Goal: Task Accomplishment & Management: Use online tool/utility

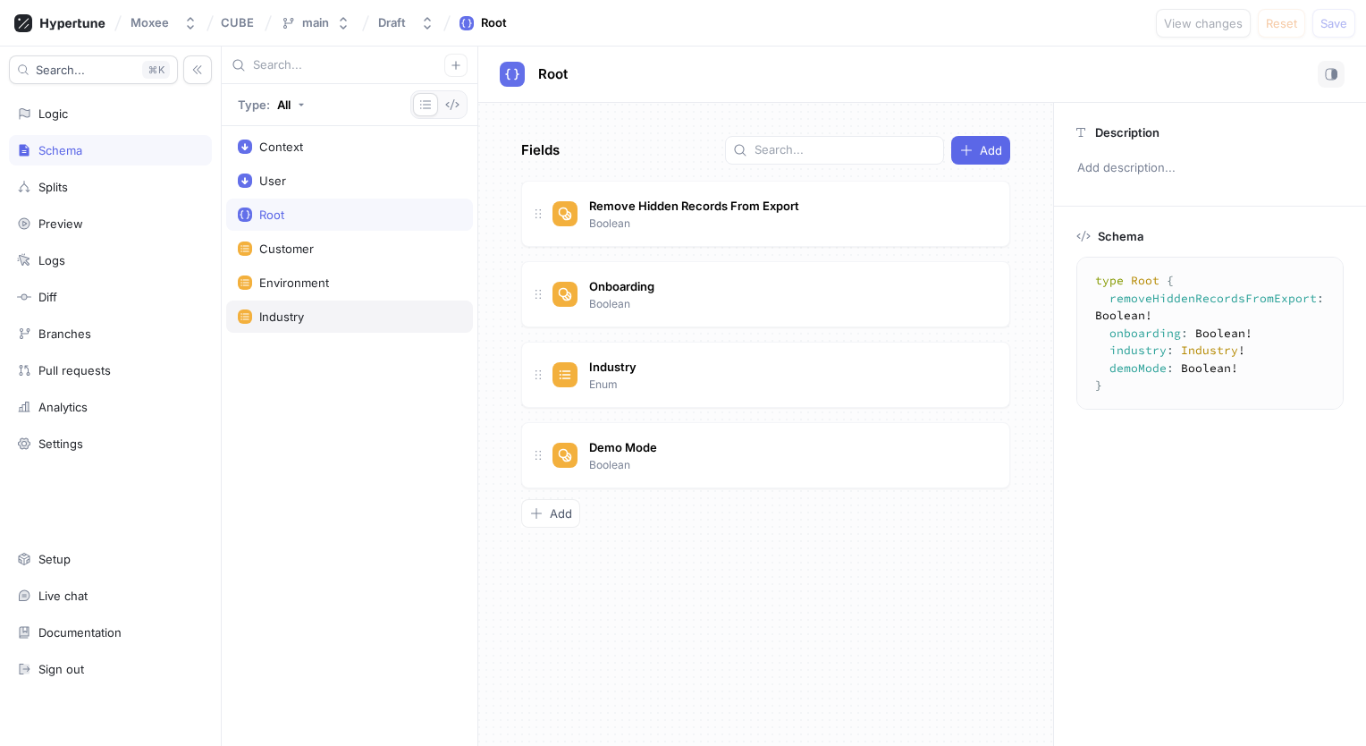
click at [309, 318] on div "Industry" at bounding box center [350, 316] width 224 height 14
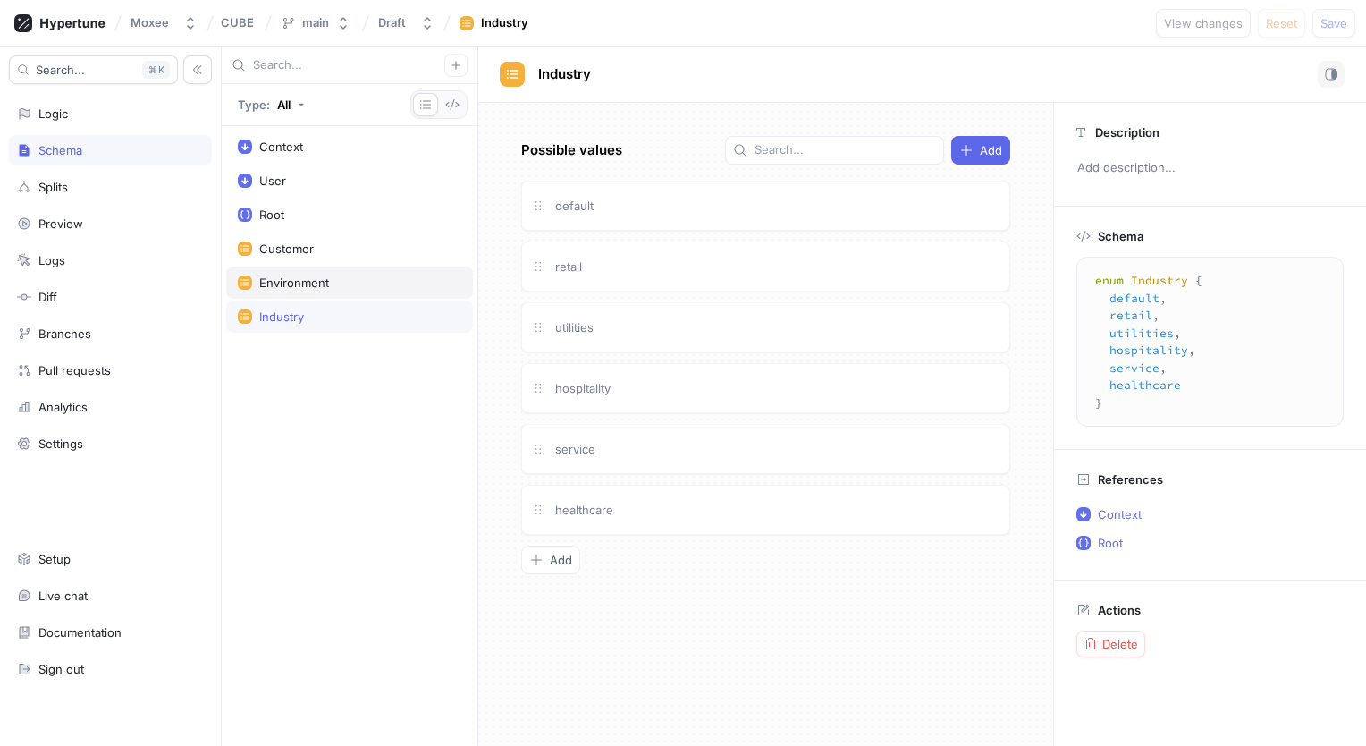
click at [316, 278] on div "Environment" at bounding box center [294, 282] width 70 height 14
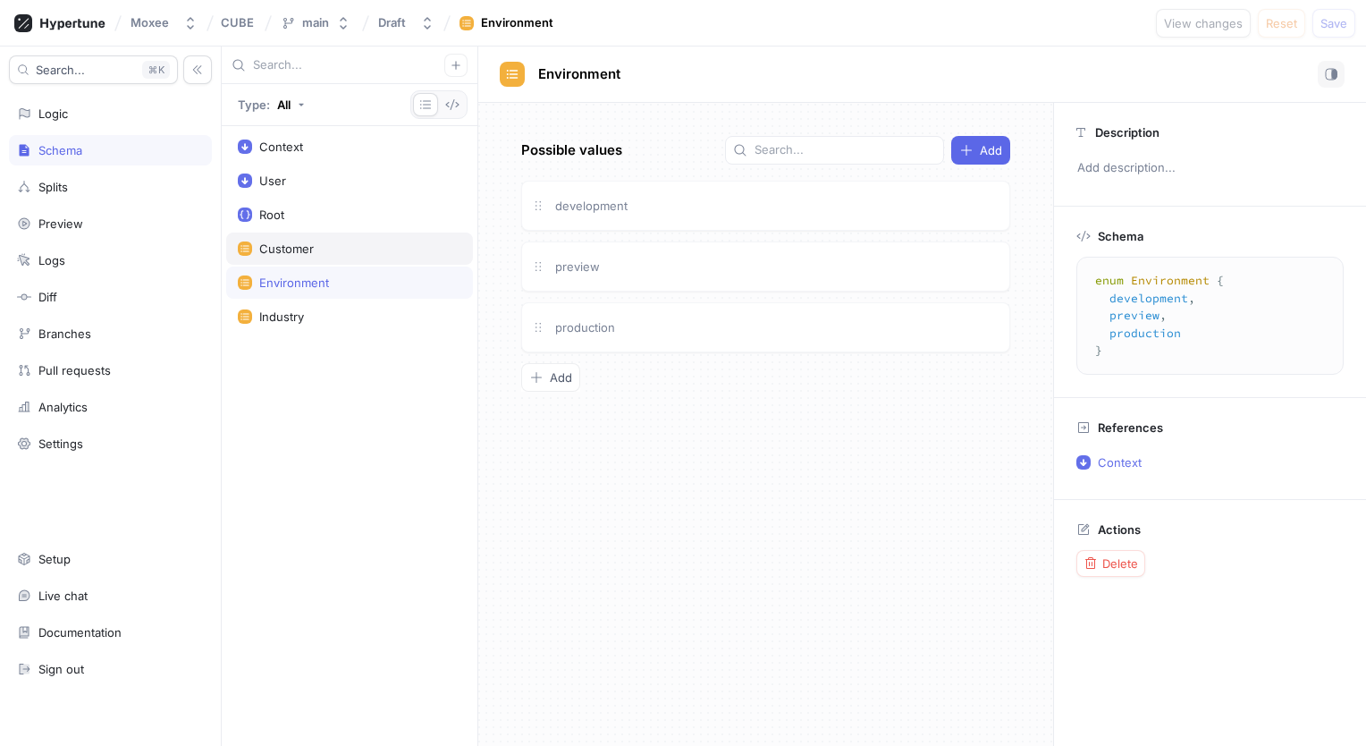
click at [314, 243] on div "Customer" at bounding box center [350, 248] width 224 height 14
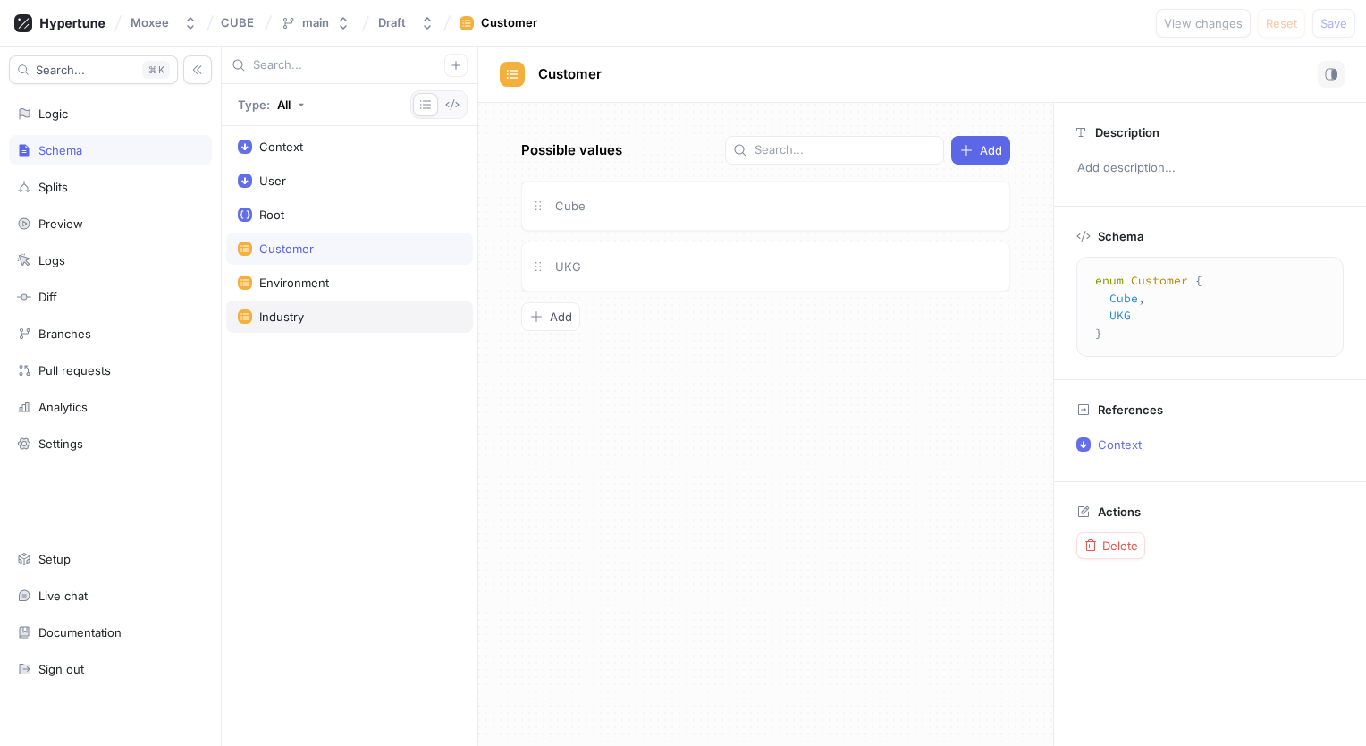
click at [334, 309] on div "Industry" at bounding box center [350, 316] width 224 height 14
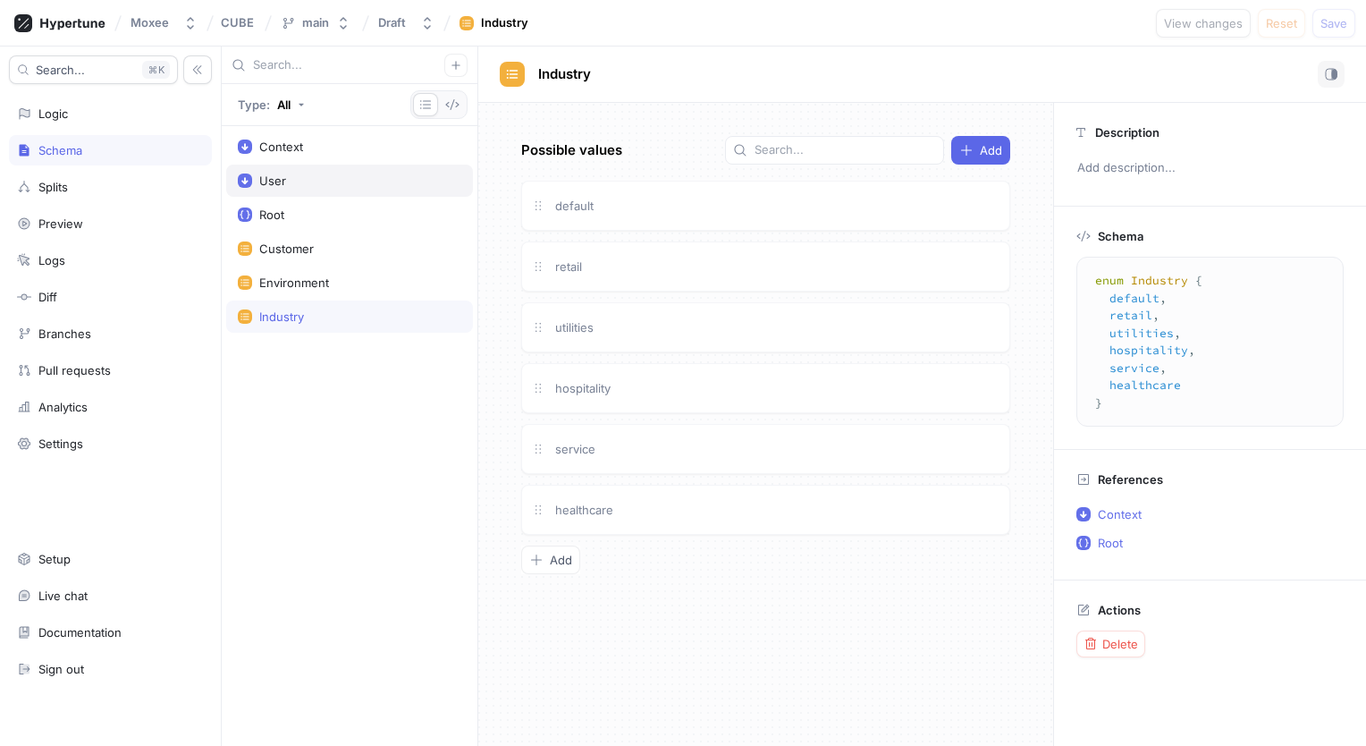
click at [334, 179] on div "User" at bounding box center [350, 180] width 224 height 14
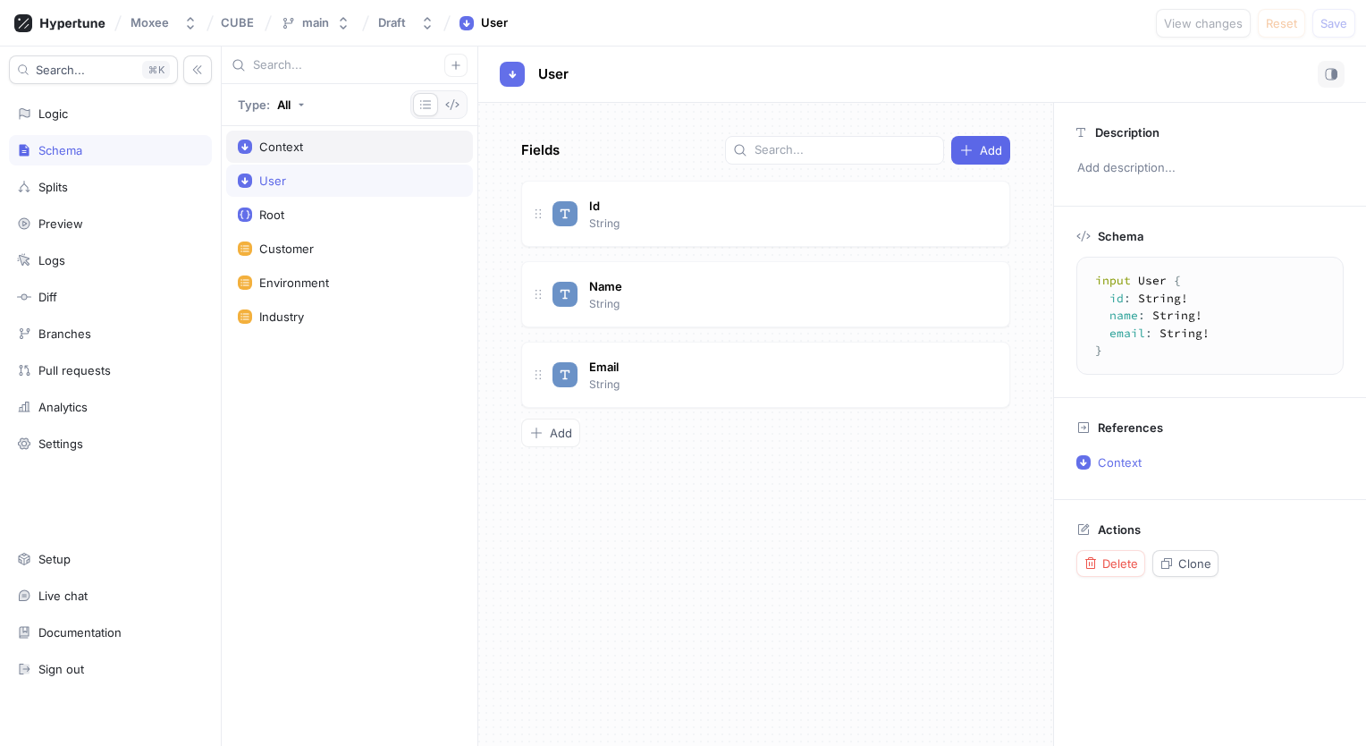
click at [337, 155] on div "Context" at bounding box center [349, 147] width 247 height 32
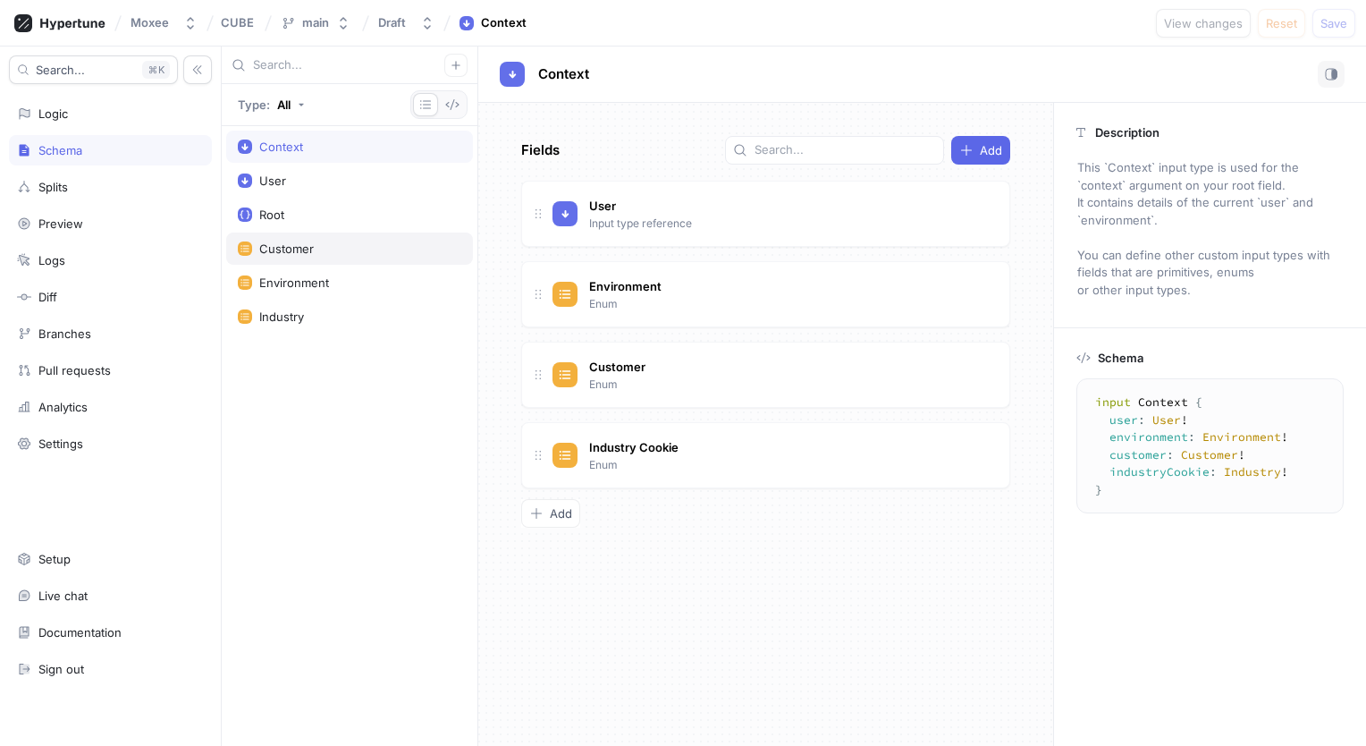
click at [330, 243] on div "Customer" at bounding box center [350, 248] width 224 height 14
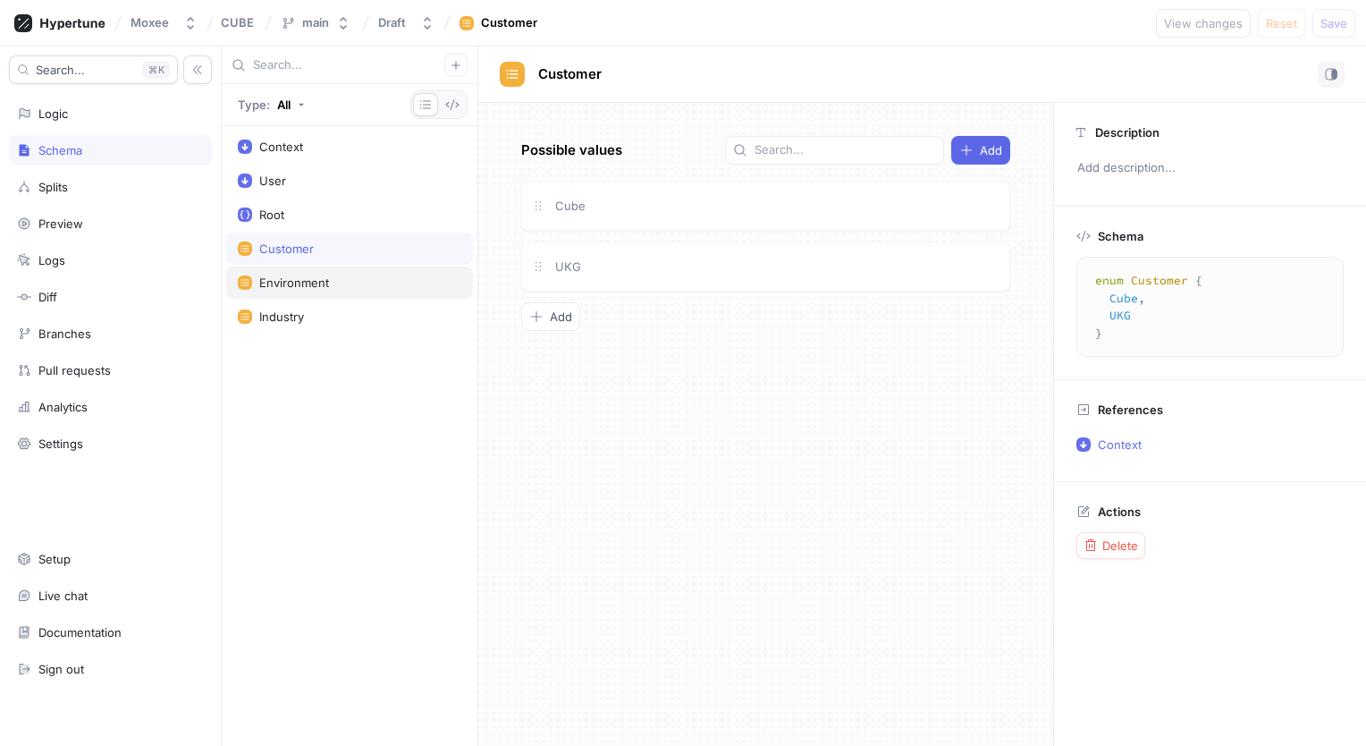
click at [320, 283] on div "Environment" at bounding box center [294, 282] width 70 height 14
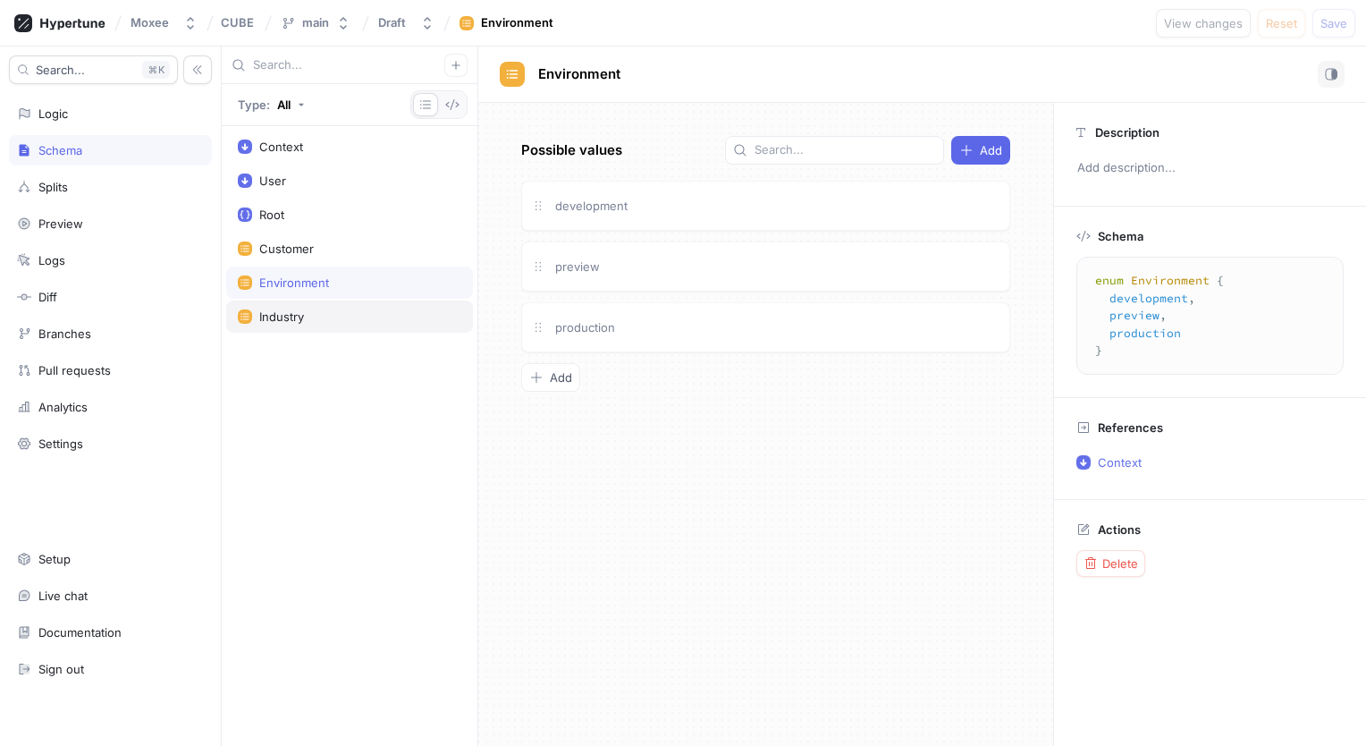
click at [309, 311] on div "Industry" at bounding box center [350, 316] width 224 height 14
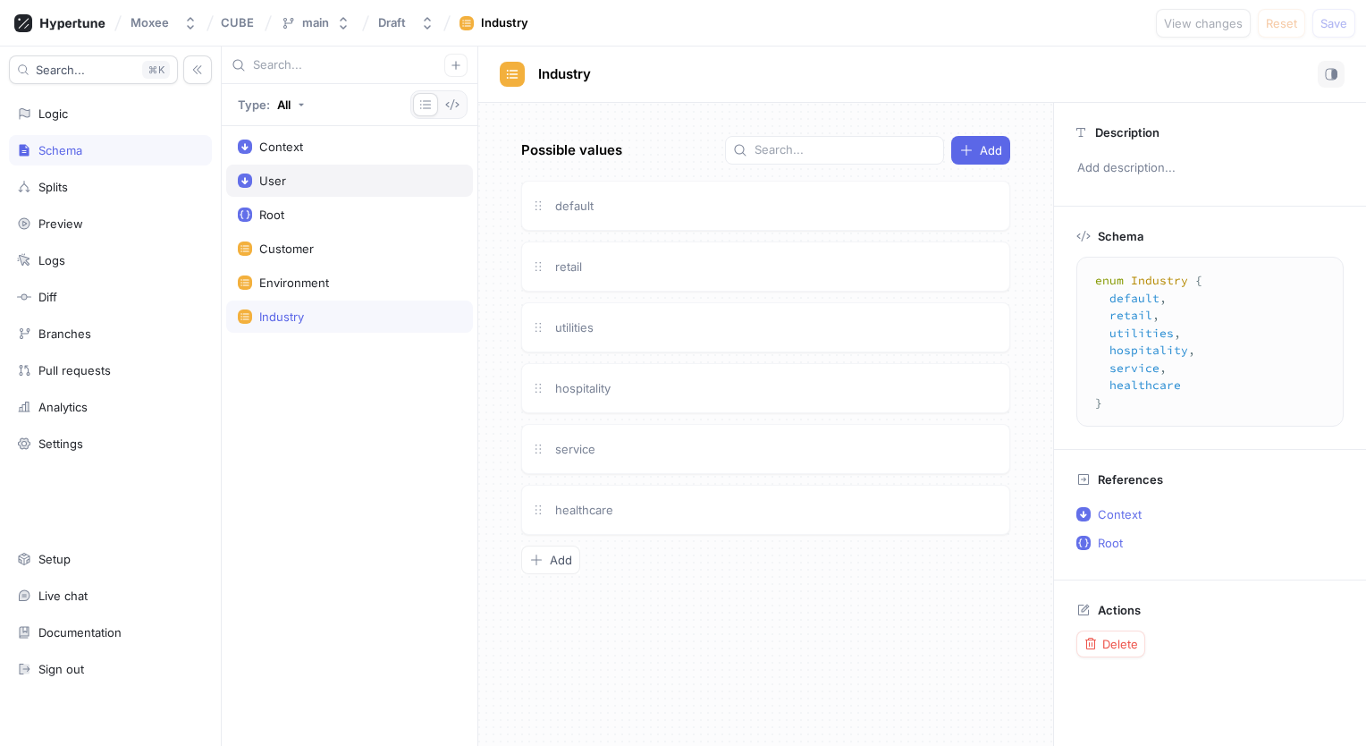
click at [275, 184] on div "User" at bounding box center [272, 180] width 27 height 14
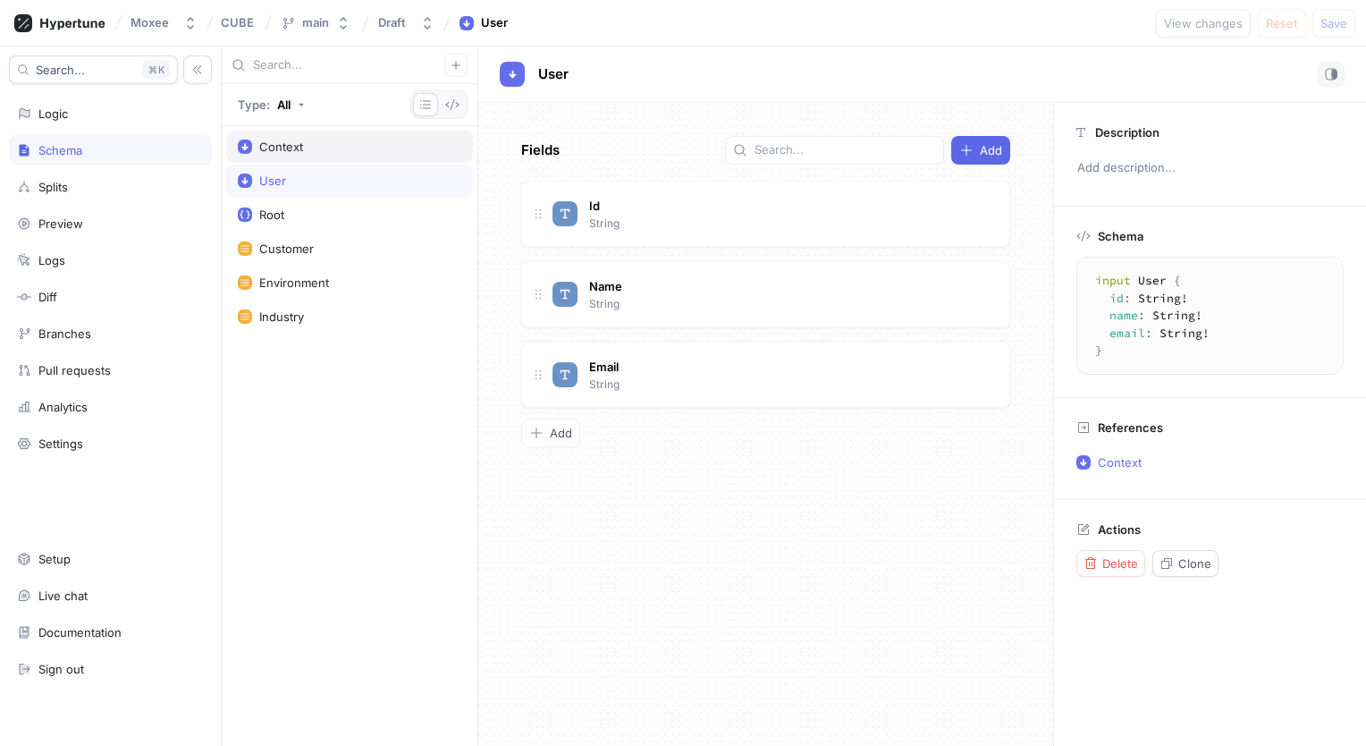
click at [292, 148] on div "Context" at bounding box center [281, 146] width 44 height 14
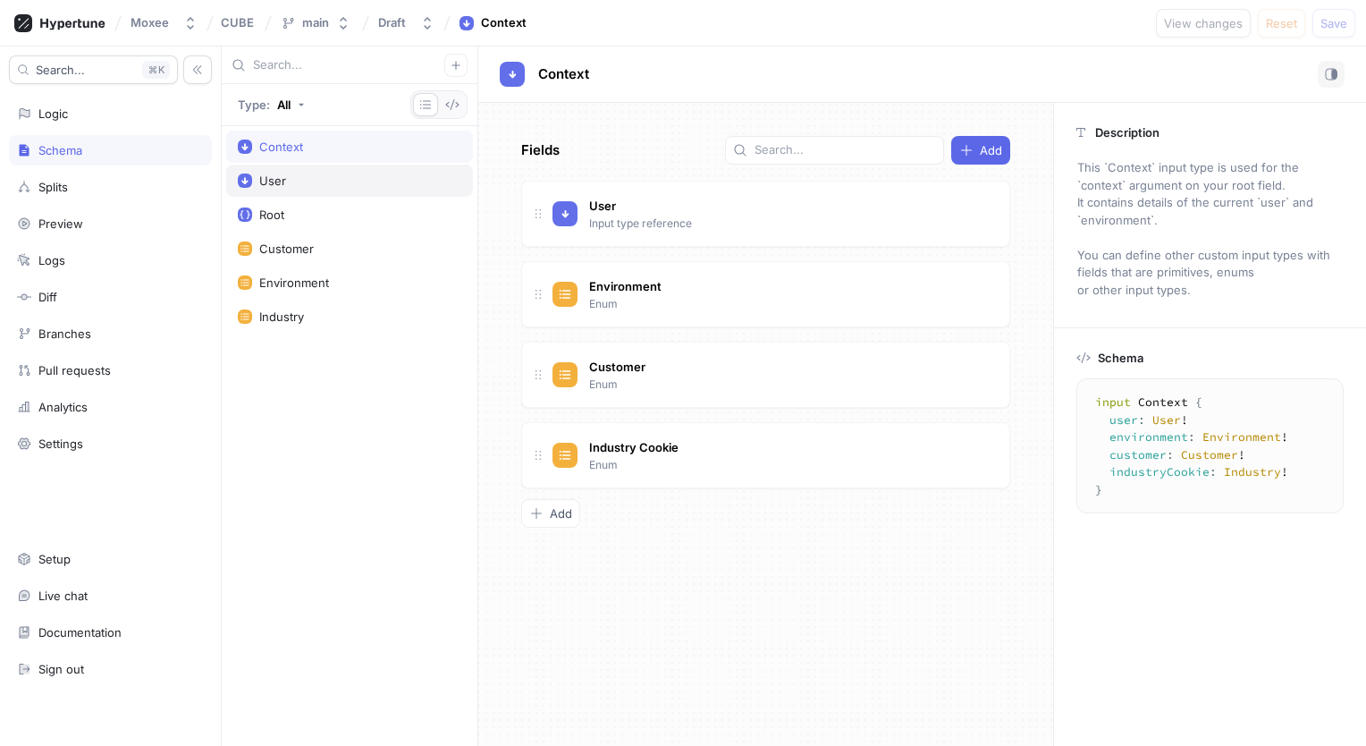
click at [298, 179] on div "User" at bounding box center [350, 180] width 224 height 14
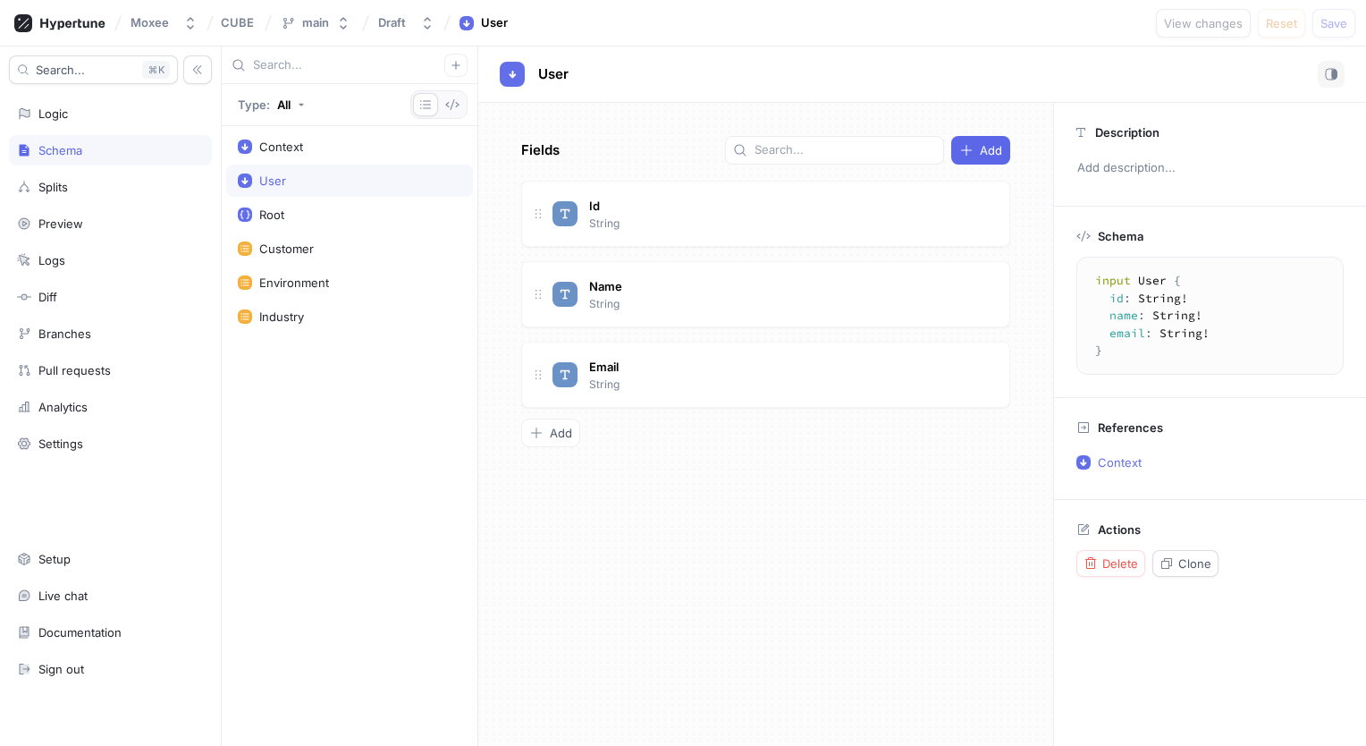
click at [308, 446] on div "Context User Root Customer Environment Industry" at bounding box center [350, 436] width 256 height 620
click at [83, 108] on div "Logic" at bounding box center [110, 113] width 187 height 14
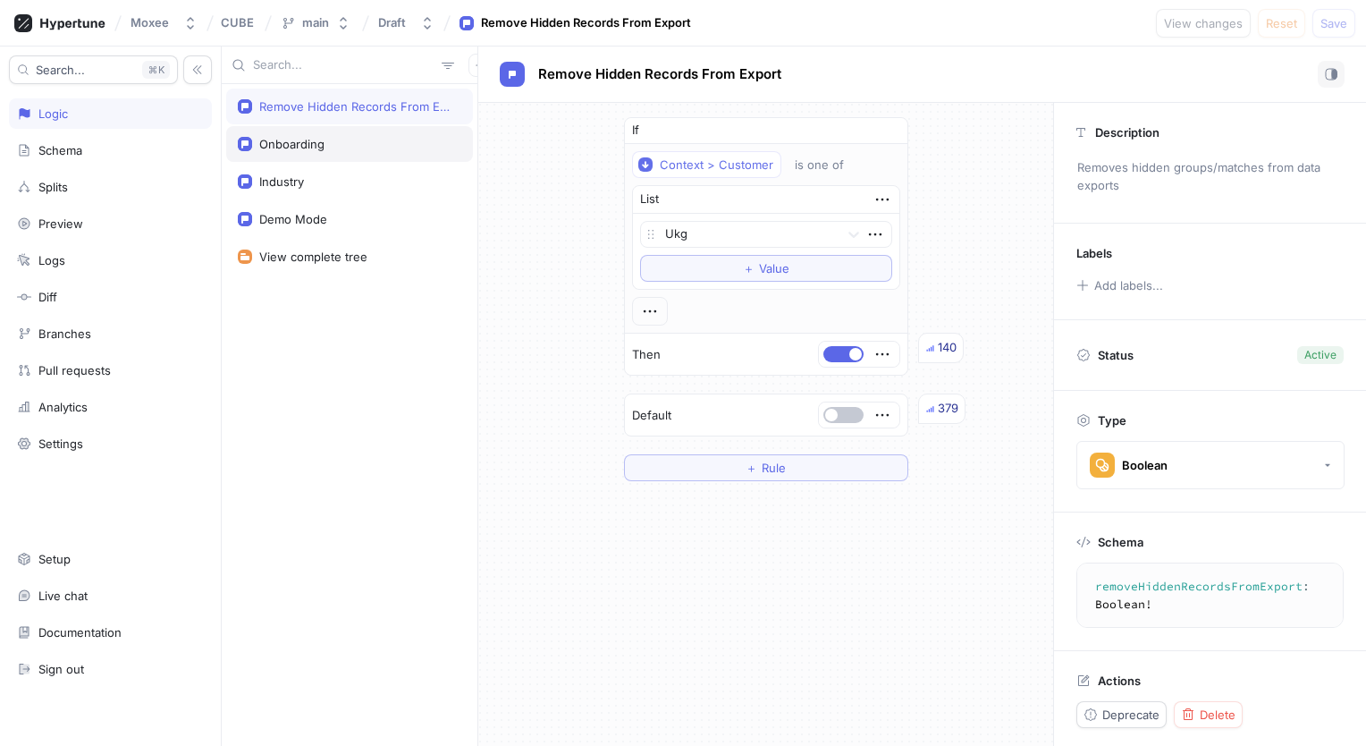
click at [359, 143] on div "Onboarding" at bounding box center [350, 144] width 224 height 14
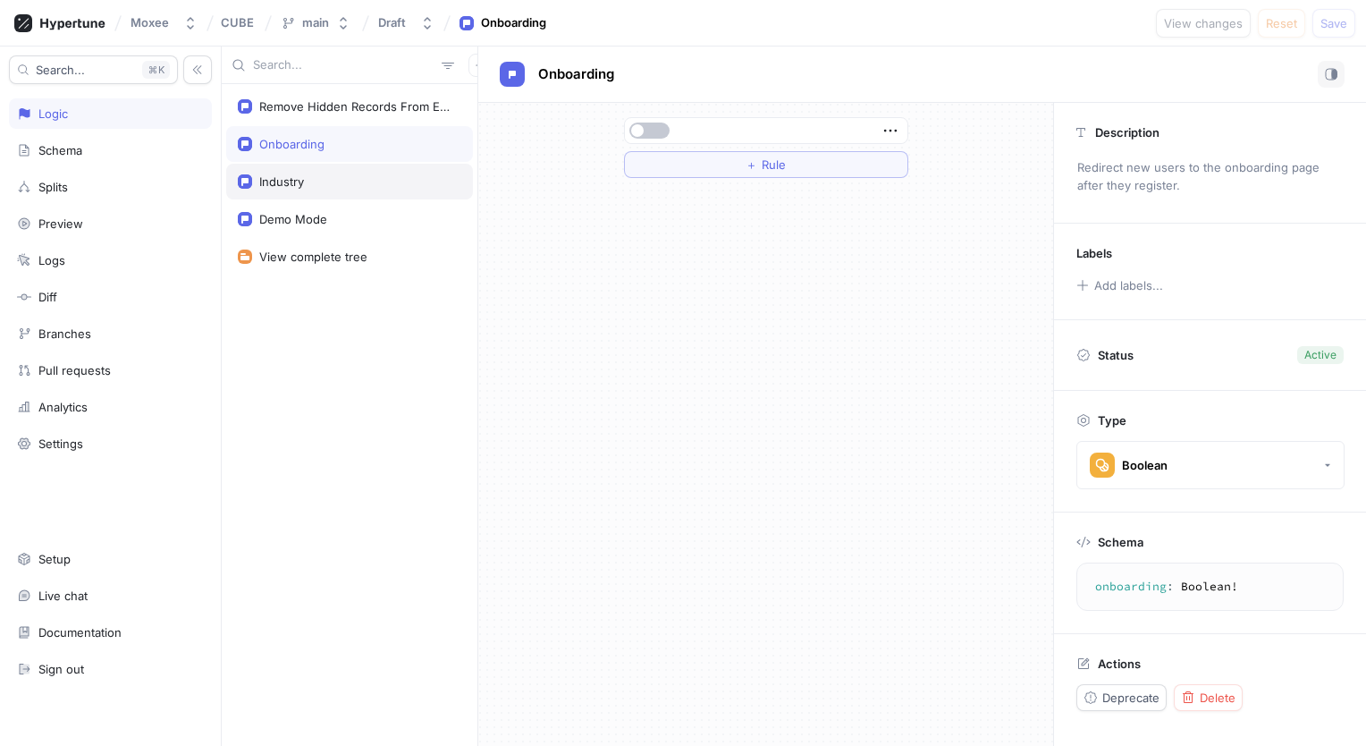
click at [361, 190] on div "Industry" at bounding box center [349, 182] width 247 height 36
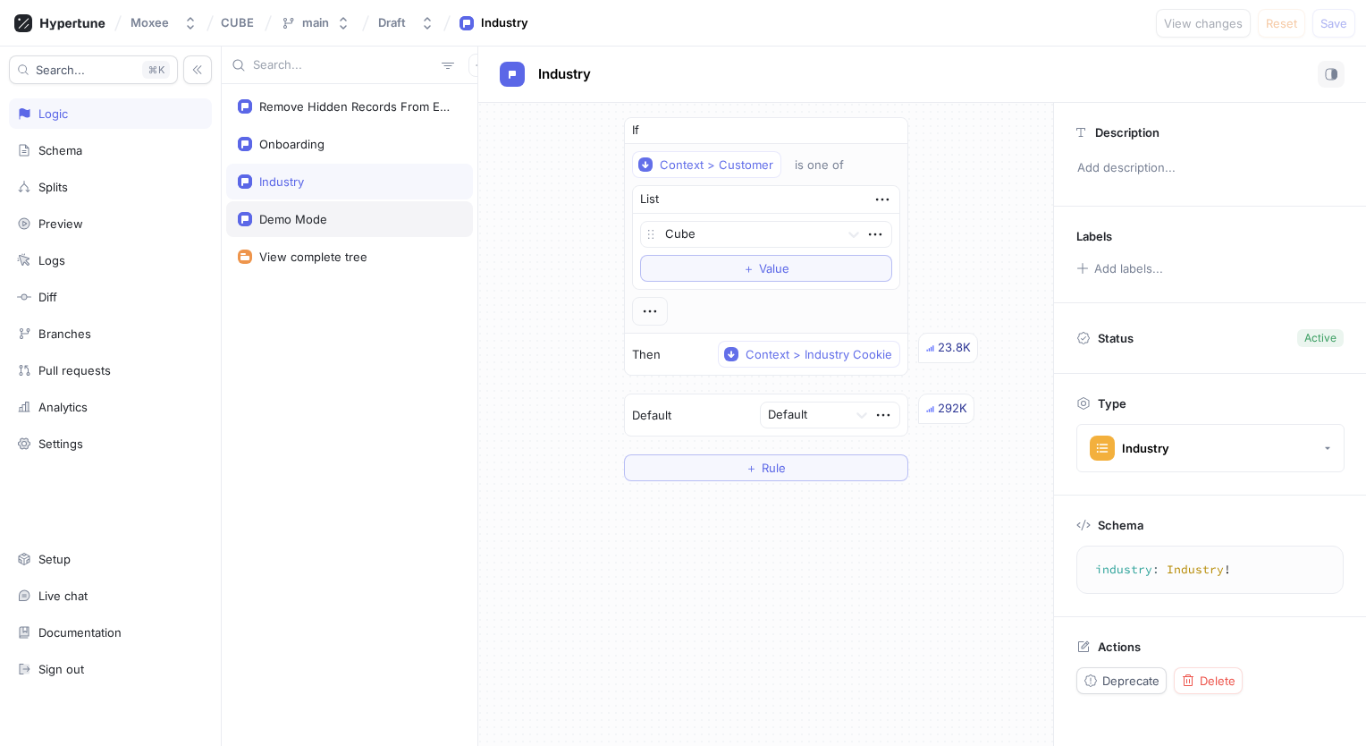
click at [337, 227] on div "Demo Mode" at bounding box center [349, 219] width 247 height 36
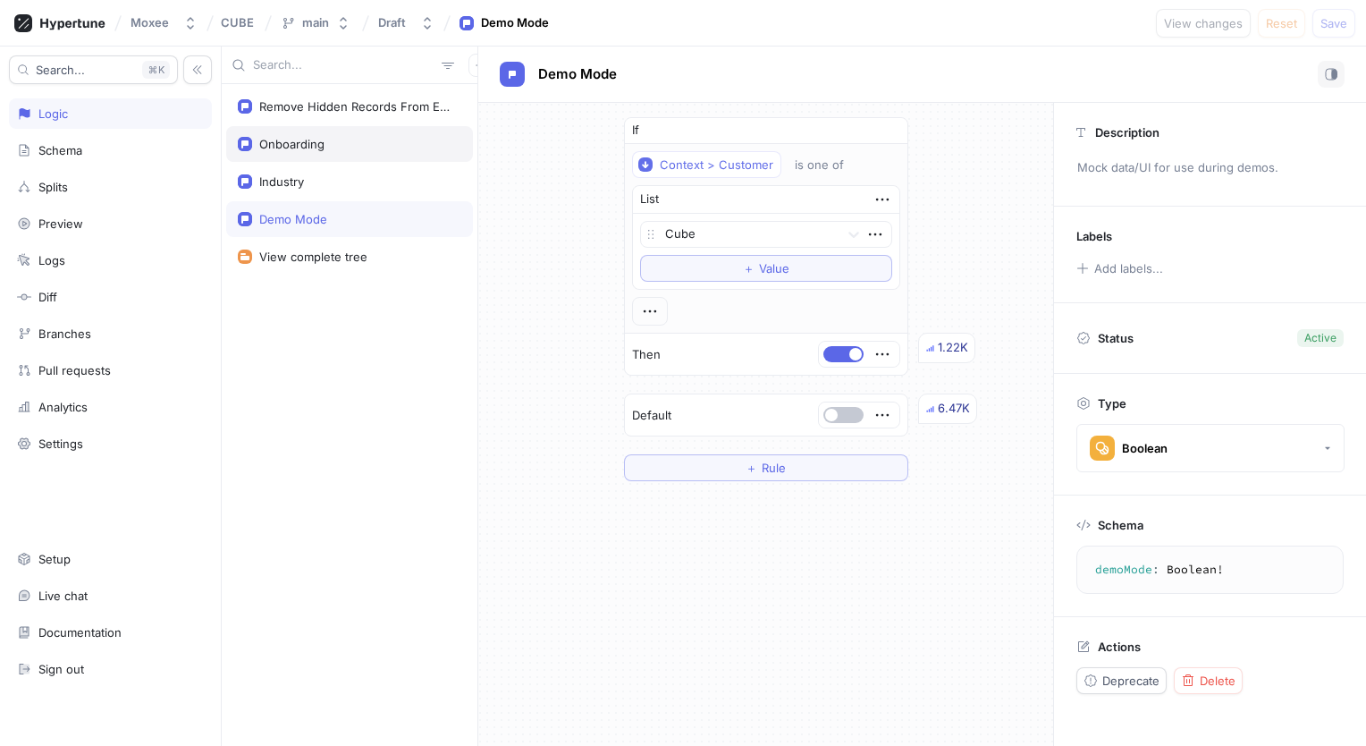
click at [376, 144] on div "Onboarding" at bounding box center [350, 144] width 224 height 14
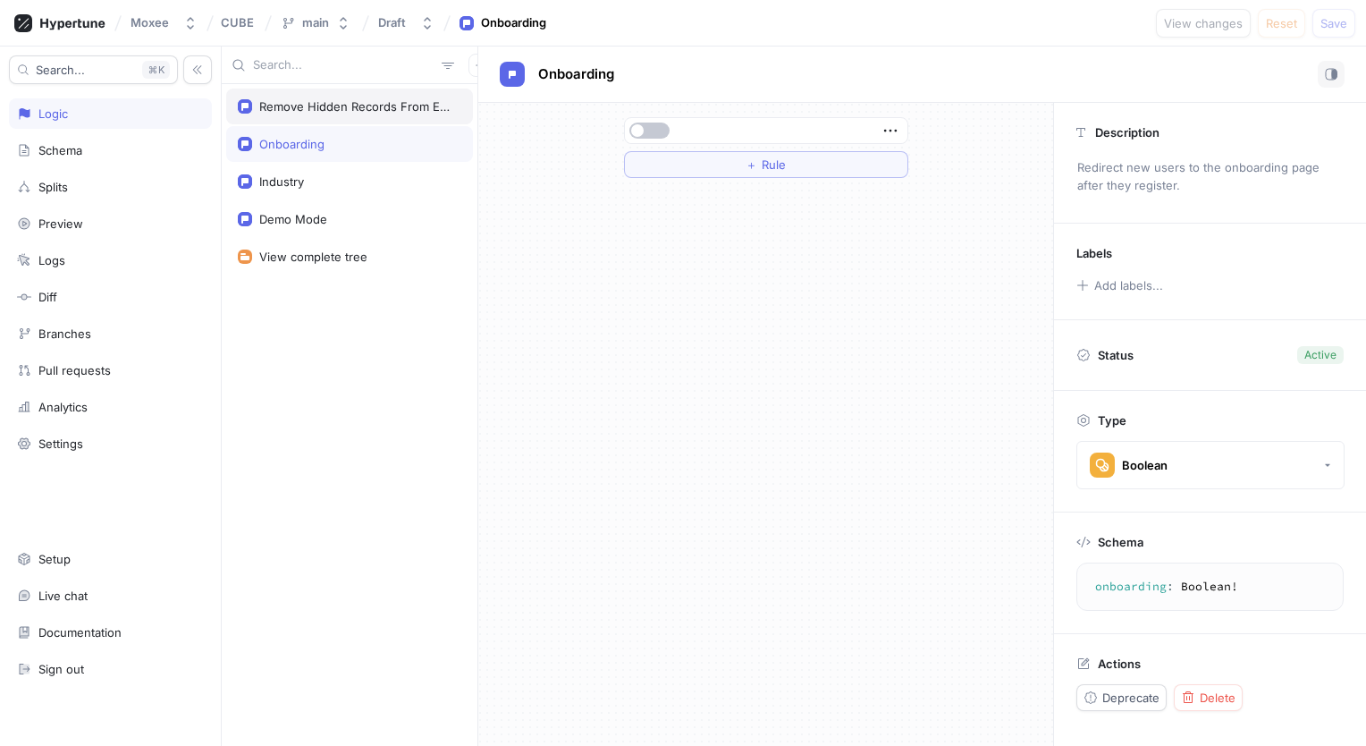
click at [371, 114] on div "Remove Hidden Records From Export" at bounding box center [349, 107] width 247 height 36
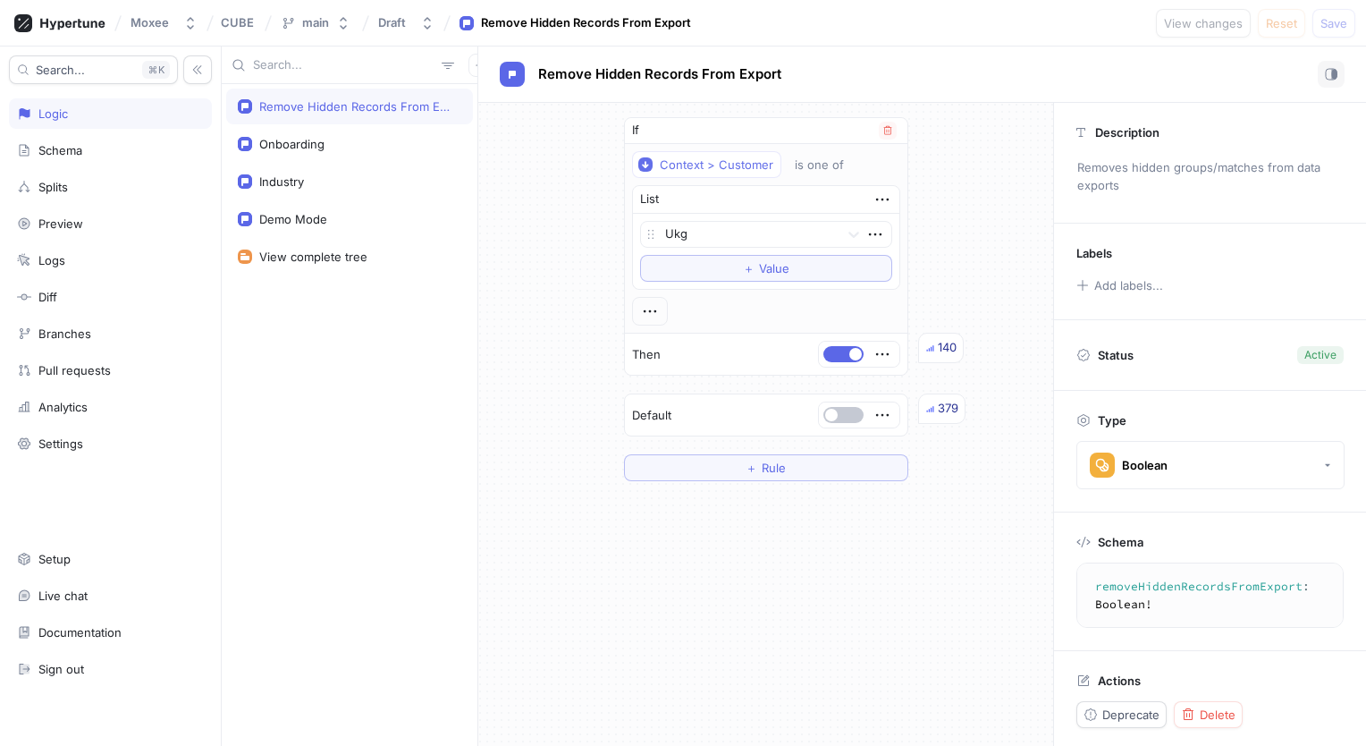
click at [942, 348] on div "140" at bounding box center [947, 348] width 19 height 18
click at [365, 131] on div "Onboarding" at bounding box center [349, 144] width 247 height 36
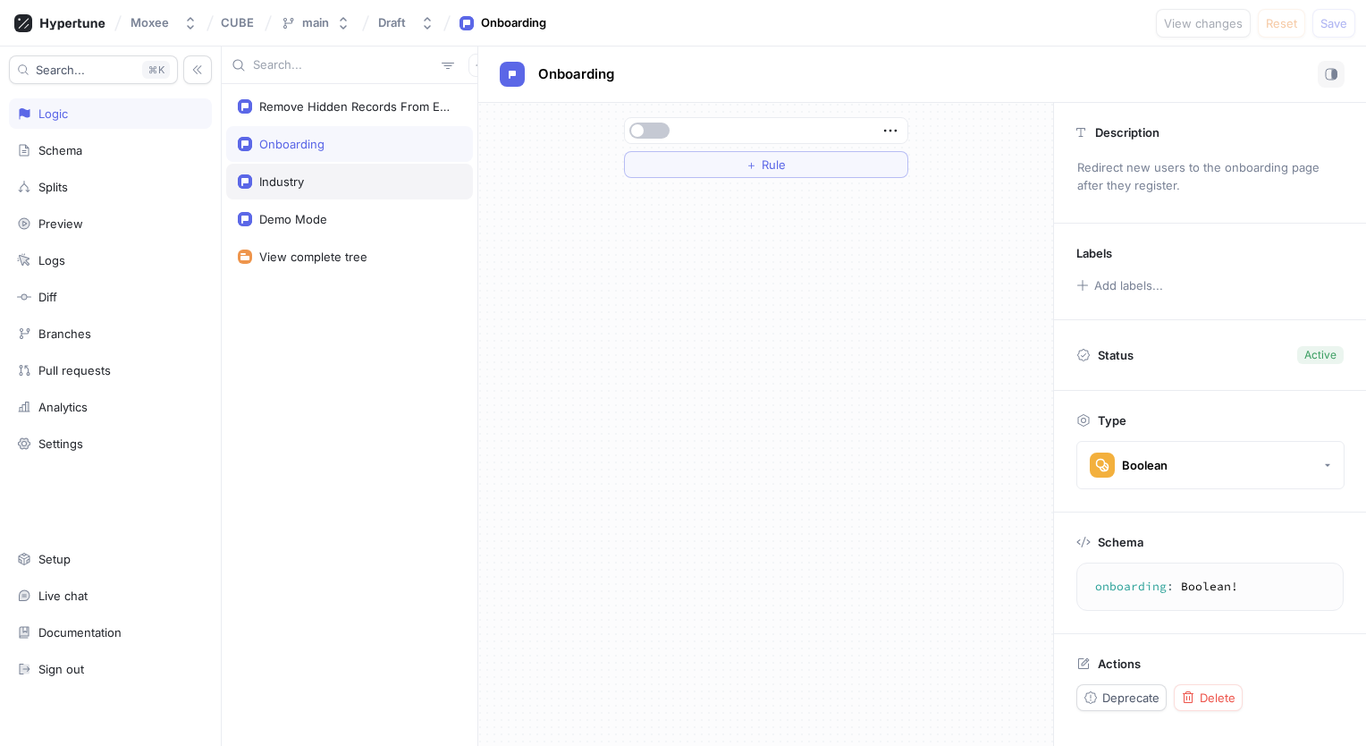
click at [355, 172] on div "Industry" at bounding box center [349, 182] width 247 height 36
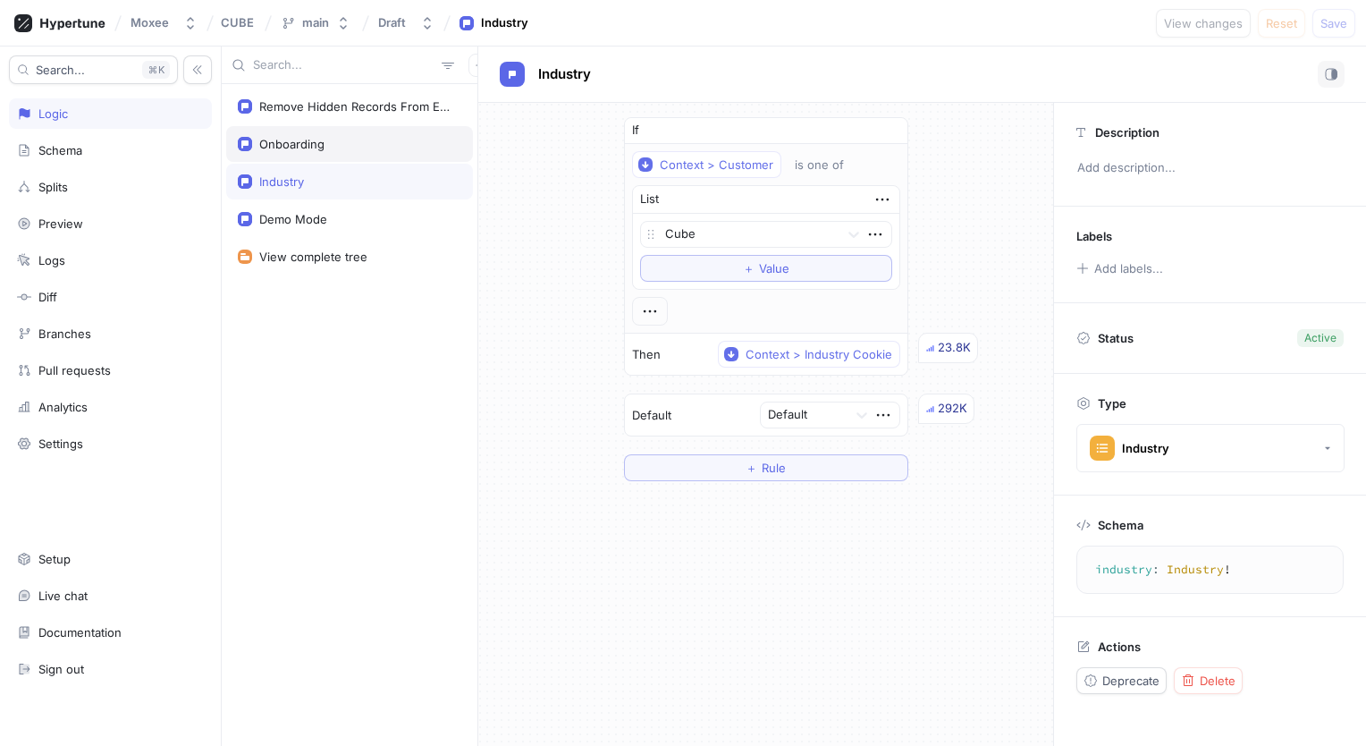
click at [327, 148] on div "Onboarding" at bounding box center [350, 144] width 224 height 14
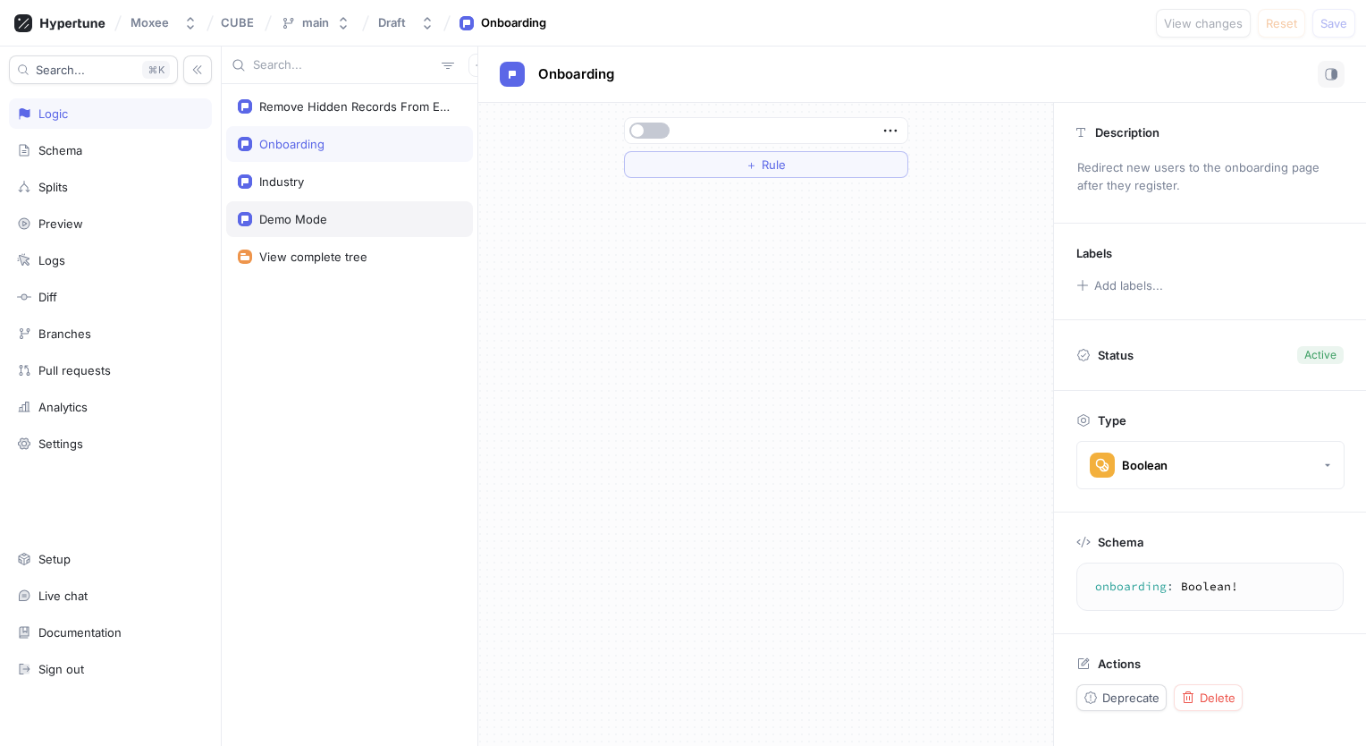
click at [354, 225] on div "Demo Mode" at bounding box center [349, 219] width 247 height 36
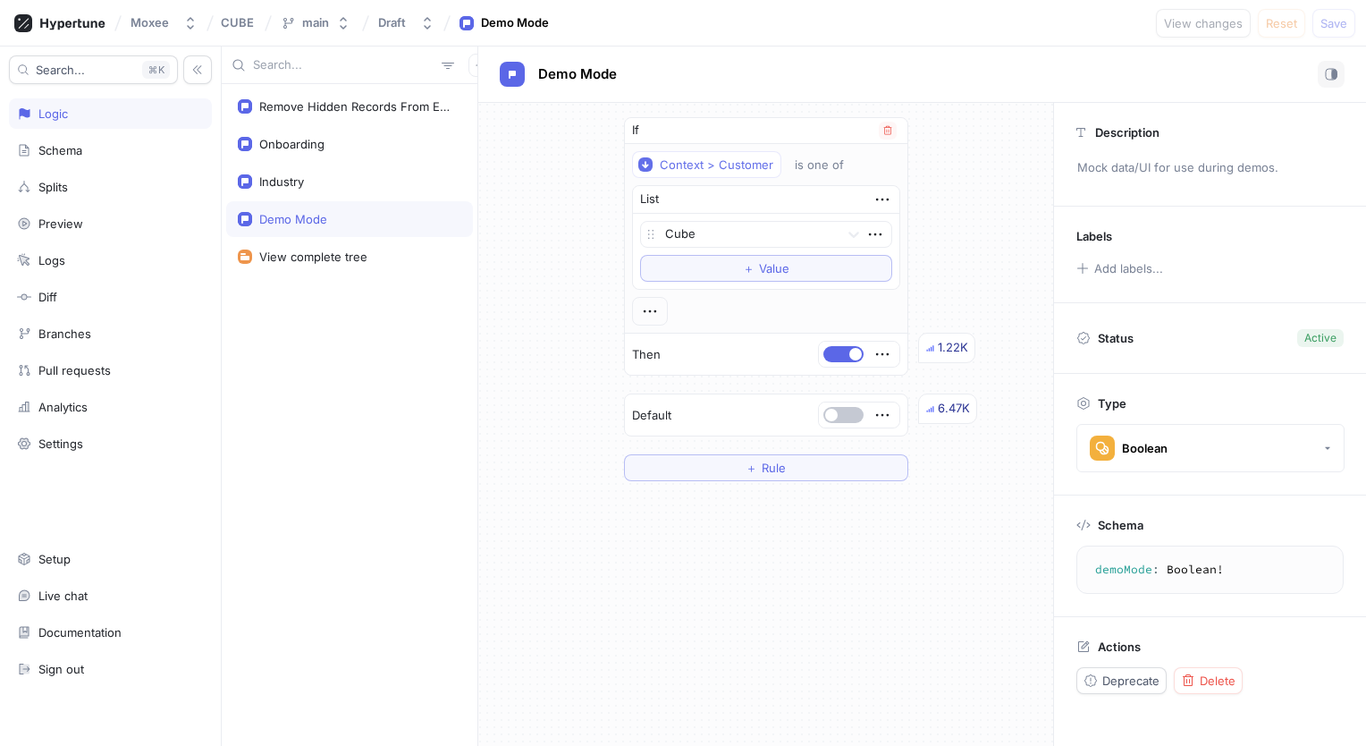
click at [941, 349] on div "1.22K" at bounding box center [953, 348] width 30 height 18
drag, startPoint x: 941, startPoint y: 349, endPoint x: 861, endPoint y: 497, distance: 168.4
click at [861, 497] on div "If Context > Customer is one of List Cube To pick up a draggable item, press th…" at bounding box center [765, 424] width 575 height 643
click at [933, 346] on img at bounding box center [930, 348] width 8 height 8
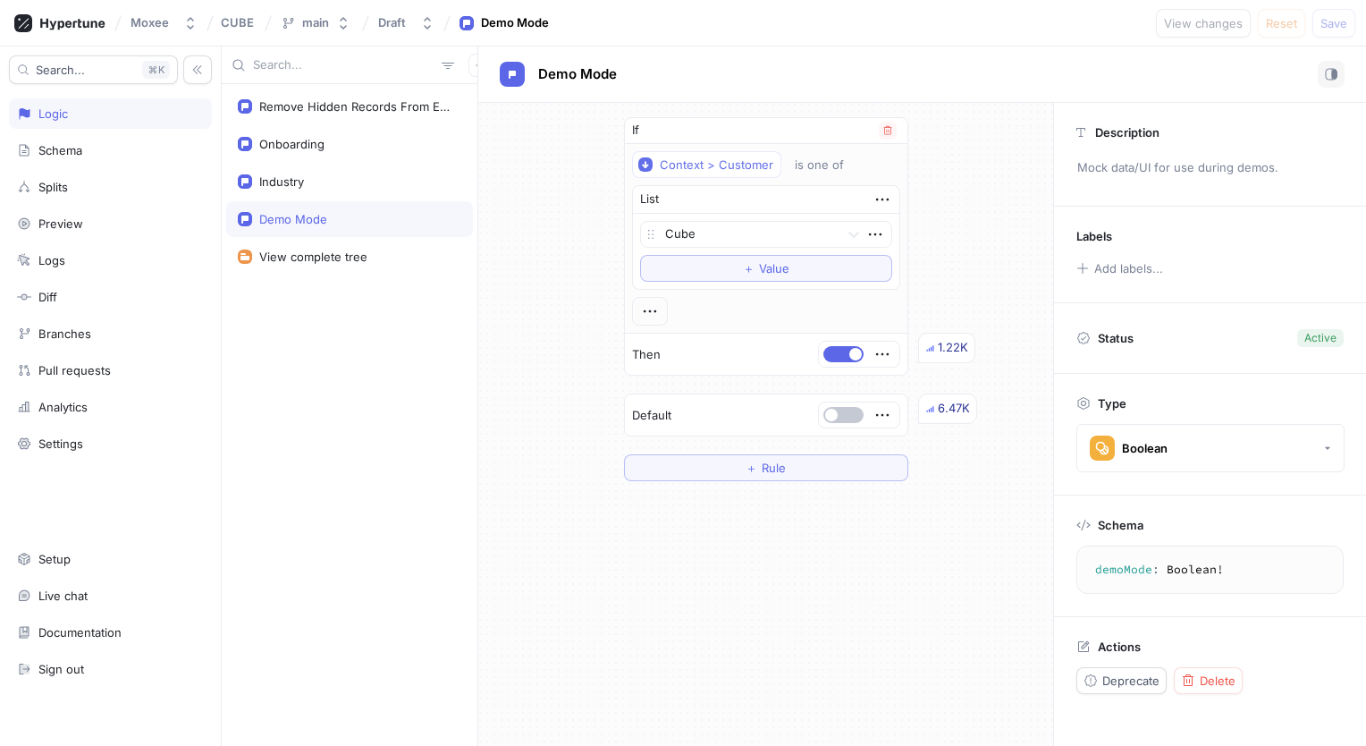
click at [933, 346] on img at bounding box center [930, 348] width 8 height 8
click at [943, 403] on div "6.47K" at bounding box center [954, 409] width 32 height 18
click at [475, 66] on icon "button" at bounding box center [480, 65] width 11 height 11
click at [502, 106] on div "Flag" at bounding box center [502, 100] width 106 height 30
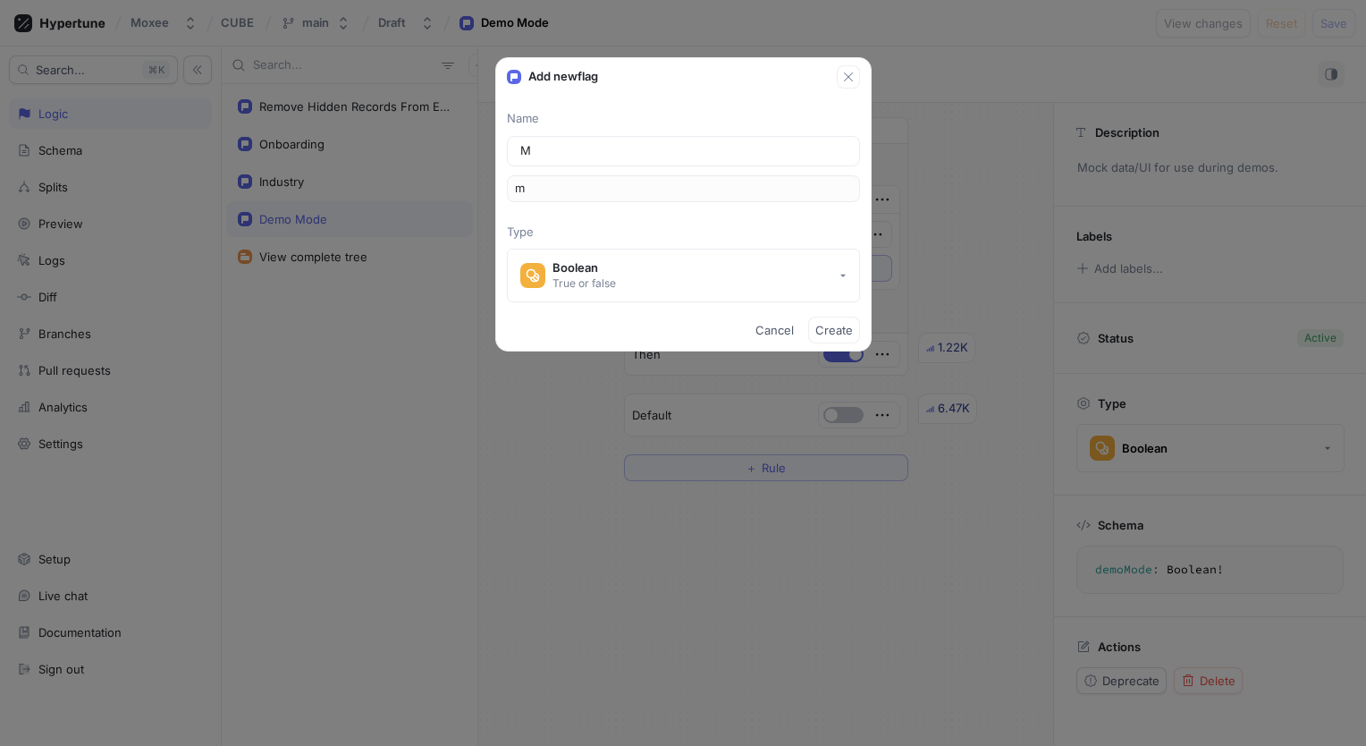
type input "Ma"
type input "ma"
type input "Mat"
type input "mat"
type input "Matc"
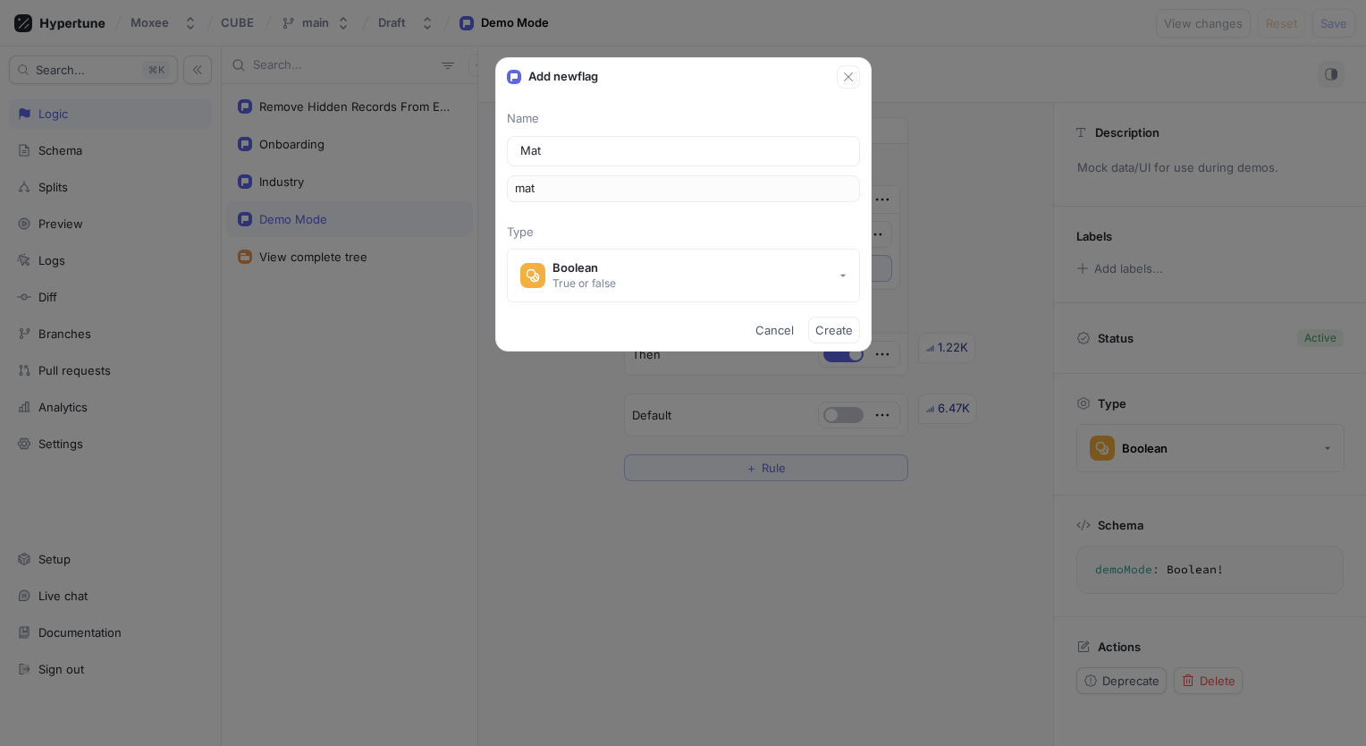
type input "matc"
type input "Match"
type input "match"
type input "Matchi"
type input "matchi"
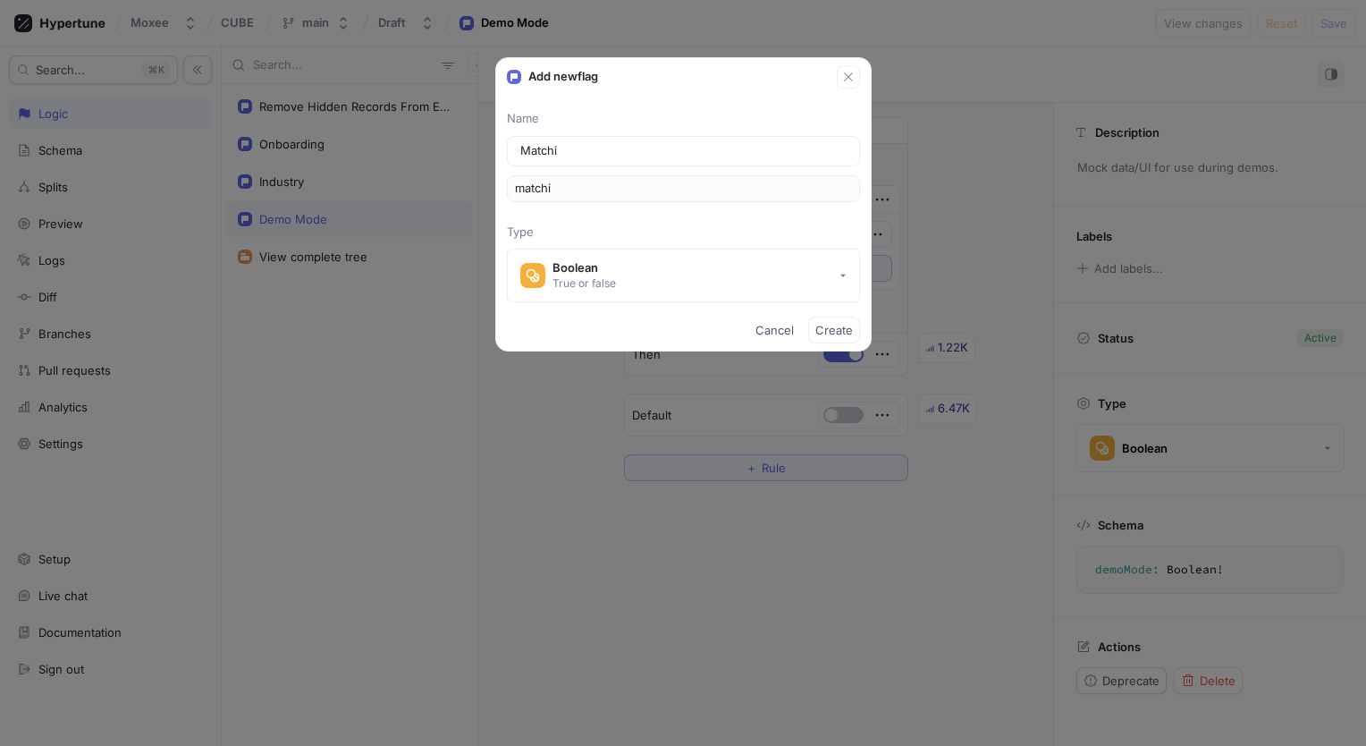
type input "Matchin"
type input "matchin"
type input "Matching"
type input "matching"
type input "MatchingB"
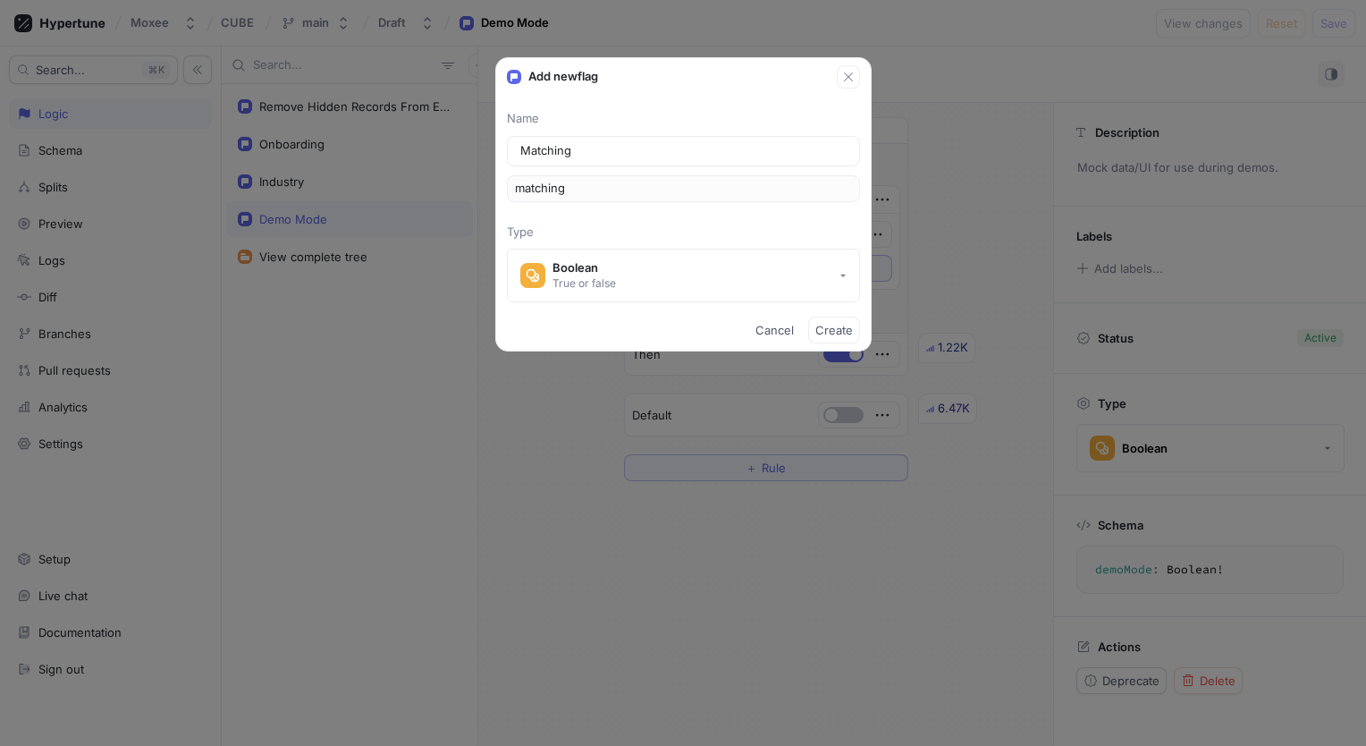
type input "matchingB"
type input "MatchingBu"
type input "matchingBu"
type input "MatchingBut"
type input "matchingBut"
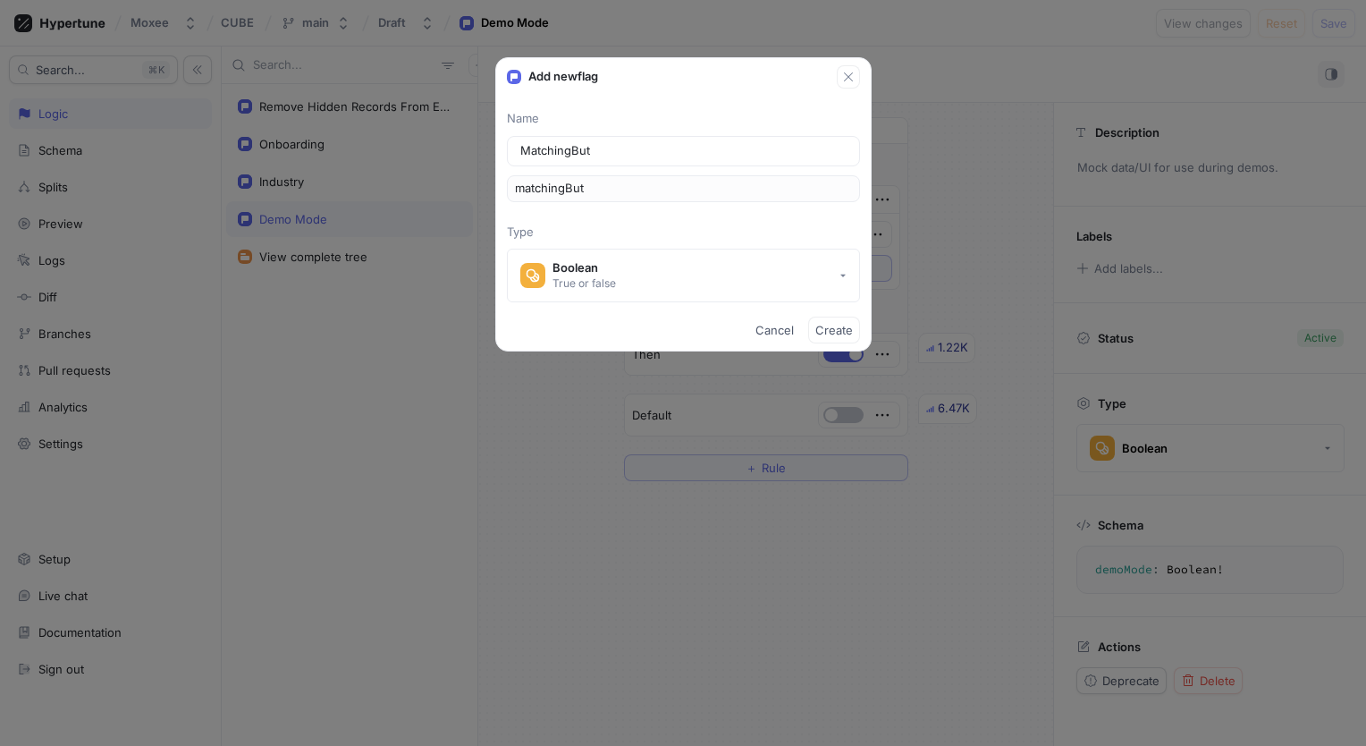
type input "MatchingButt"
type input "matchingButt"
type input "MatchingButto"
type input "matchingButto"
type input "MatchingButt"
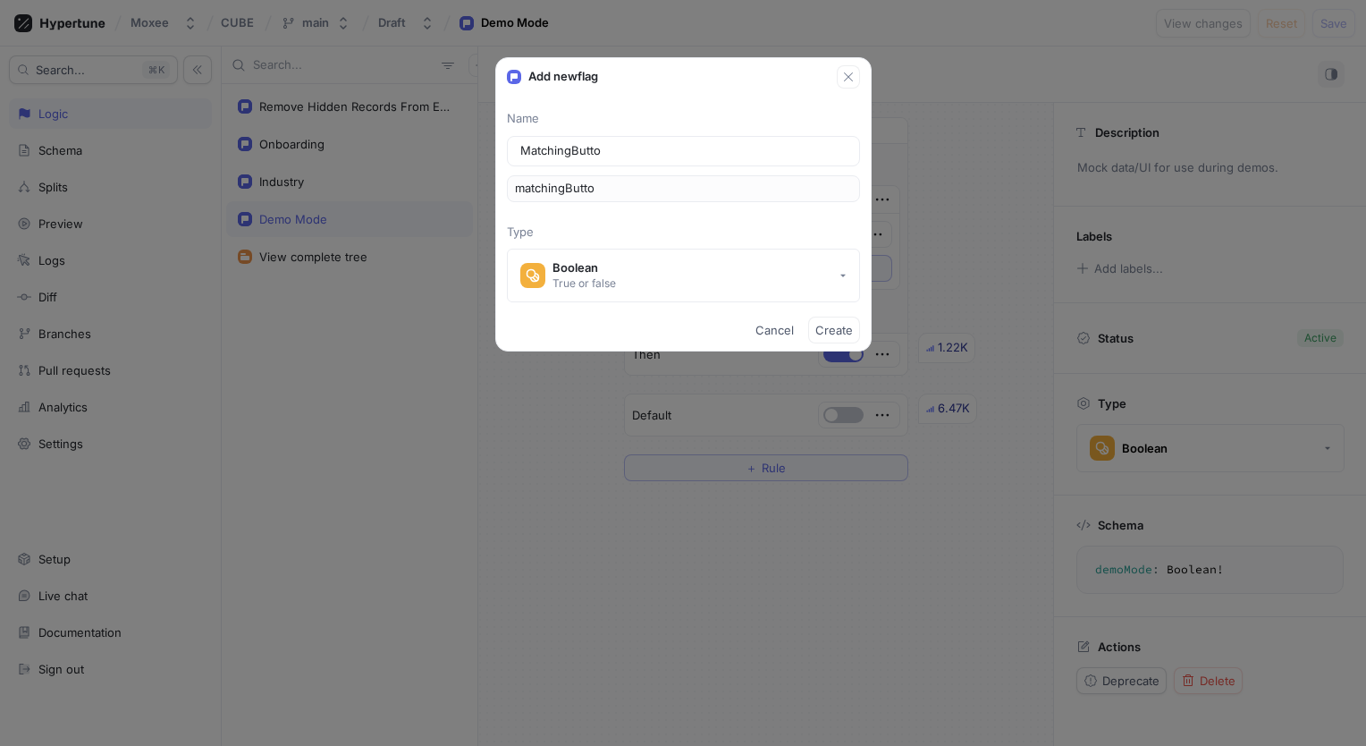
type input "matchingButt"
type input "MatchingBut"
type input "matchingBut"
type input "MatchingBu"
type input "matchingBu"
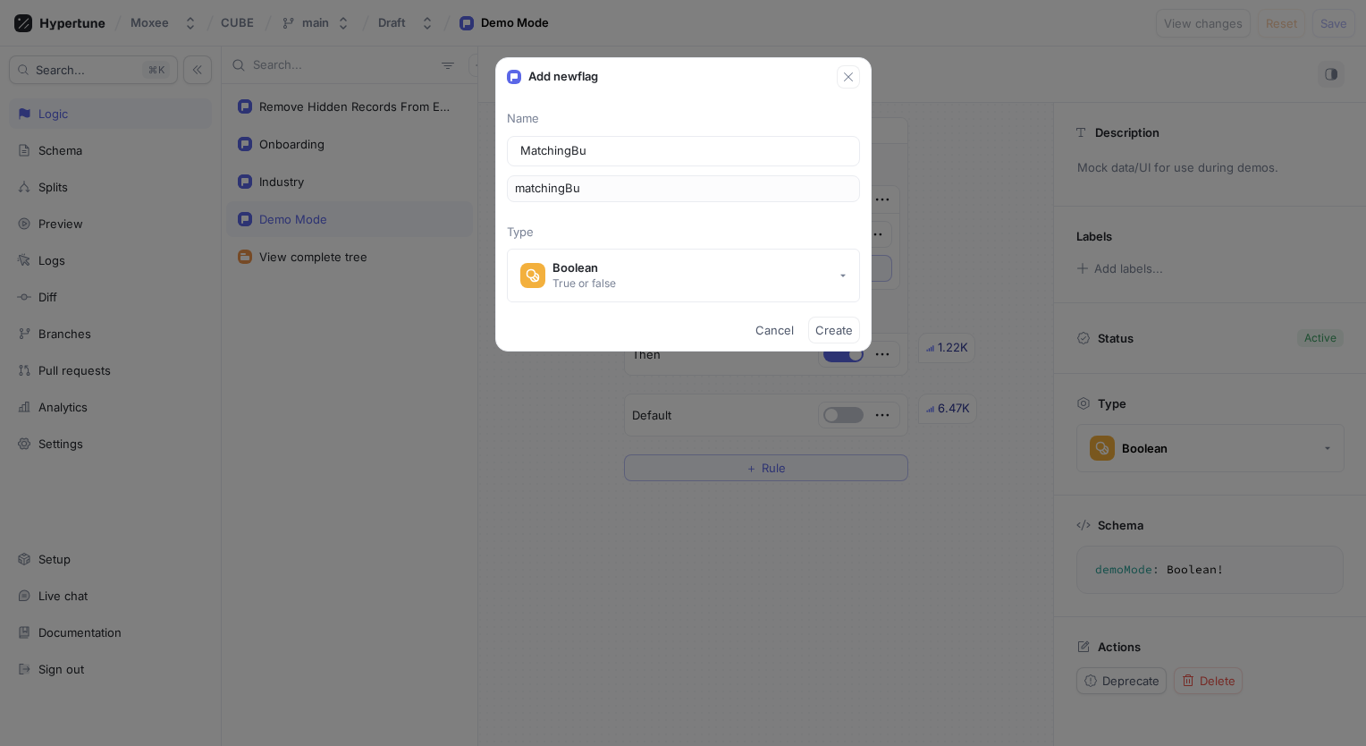
type input "MatchingB"
type input "matchingB"
type input "Matching"
type input "matching"
type input "Matching b"
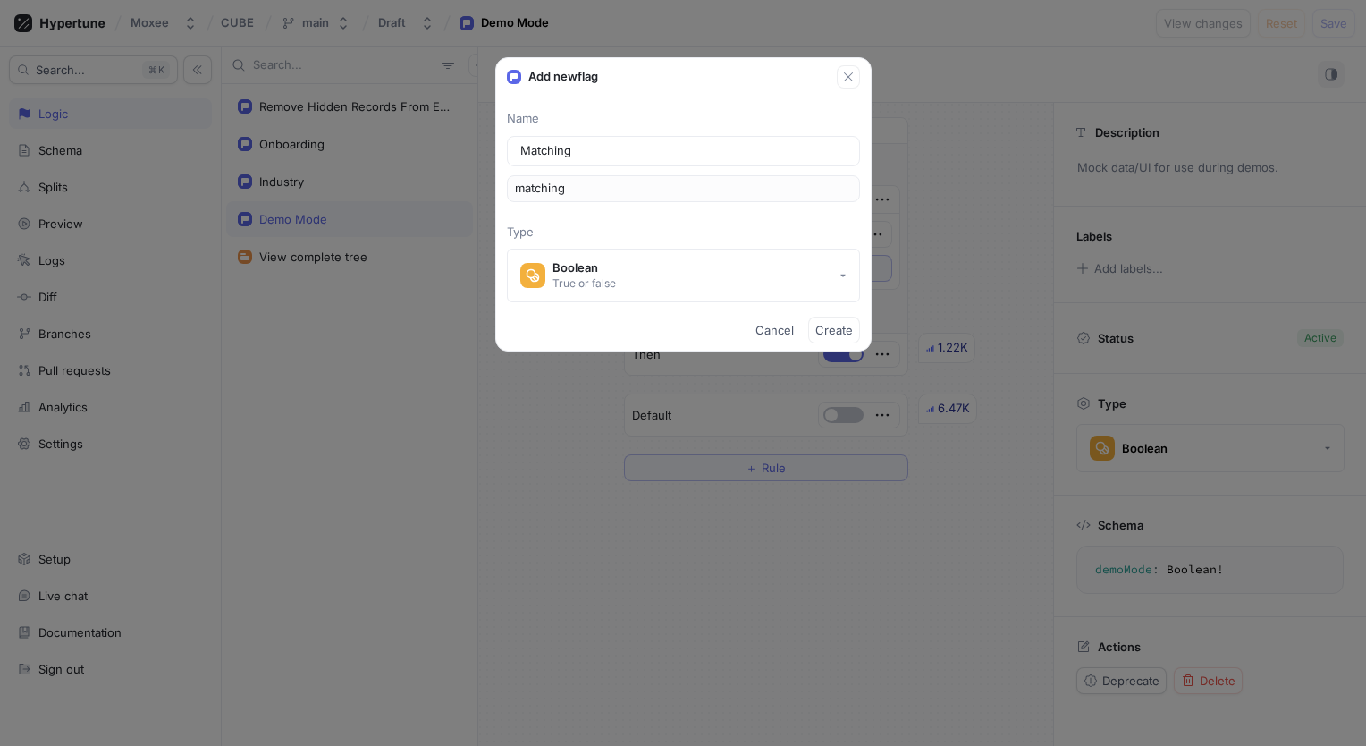
type input "matchingB"
type input "Matching bu"
type input "matchingBu"
type input "Matching but"
type input "matchingBut"
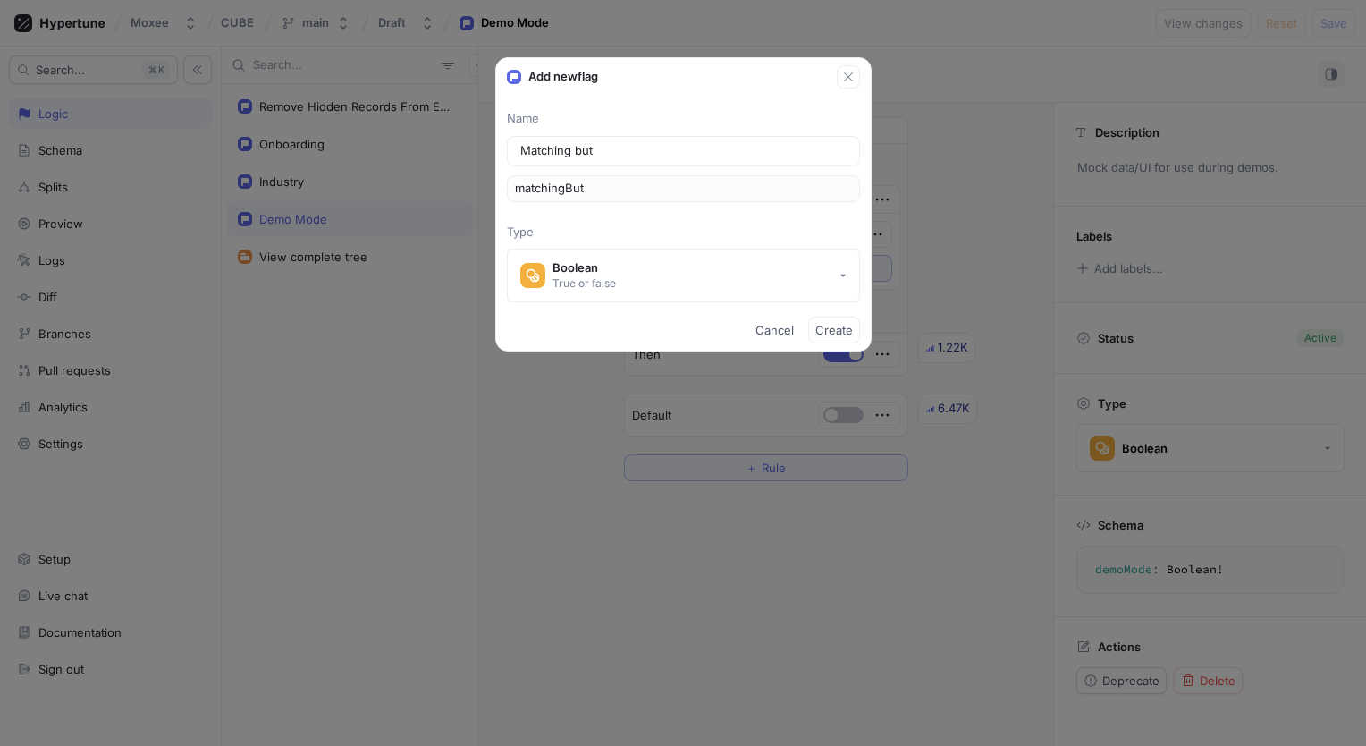
type input "Matching butt"
type input "matchingButt"
type input "Matching butto"
type input "matchingButto"
type input "Matching button"
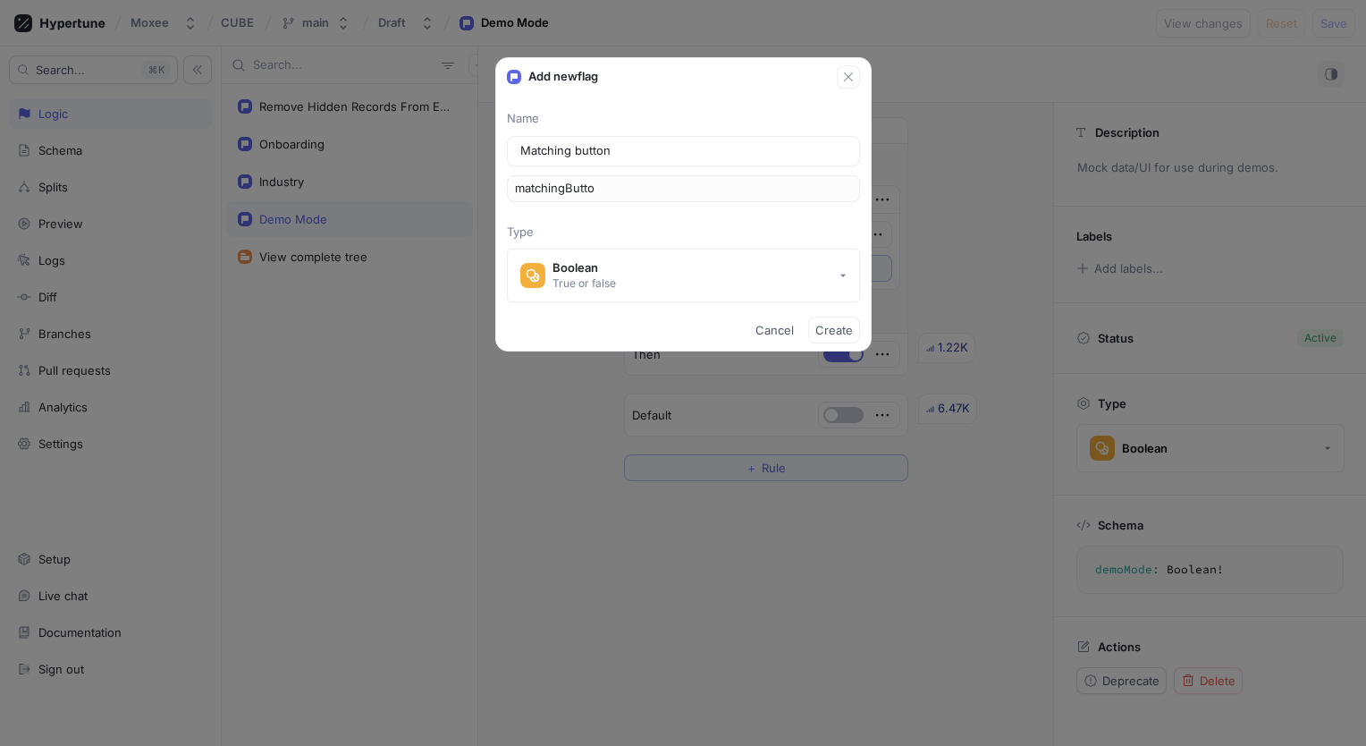
type input "matchingButton"
type input "Matching buttons"
type input "matchingButtons"
type input "Matching buttons o"
type input "matchingButtonsO"
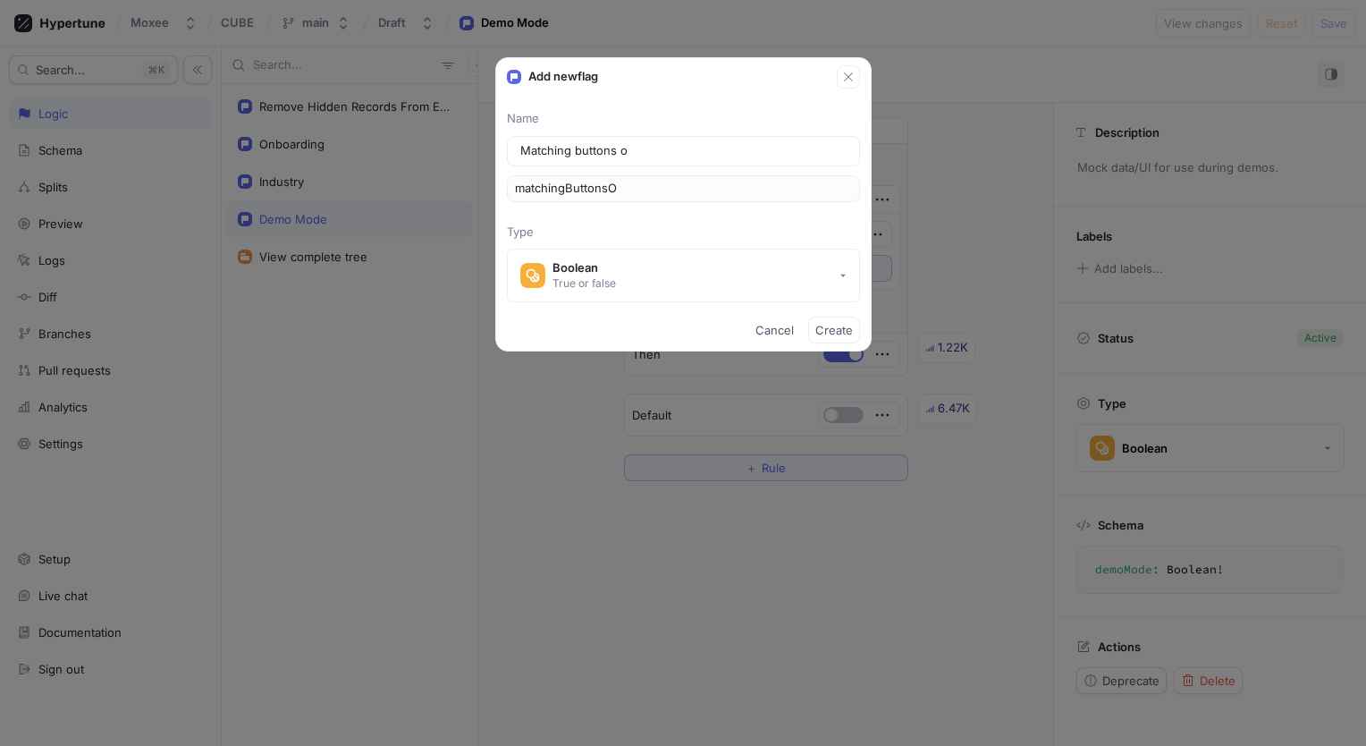
type input "Matching buttons on"
type input "matchingButtonsOn"
type input "Matching buttons on m"
type input "matchingButtonsOnM"
type input "Matching buttons on ma"
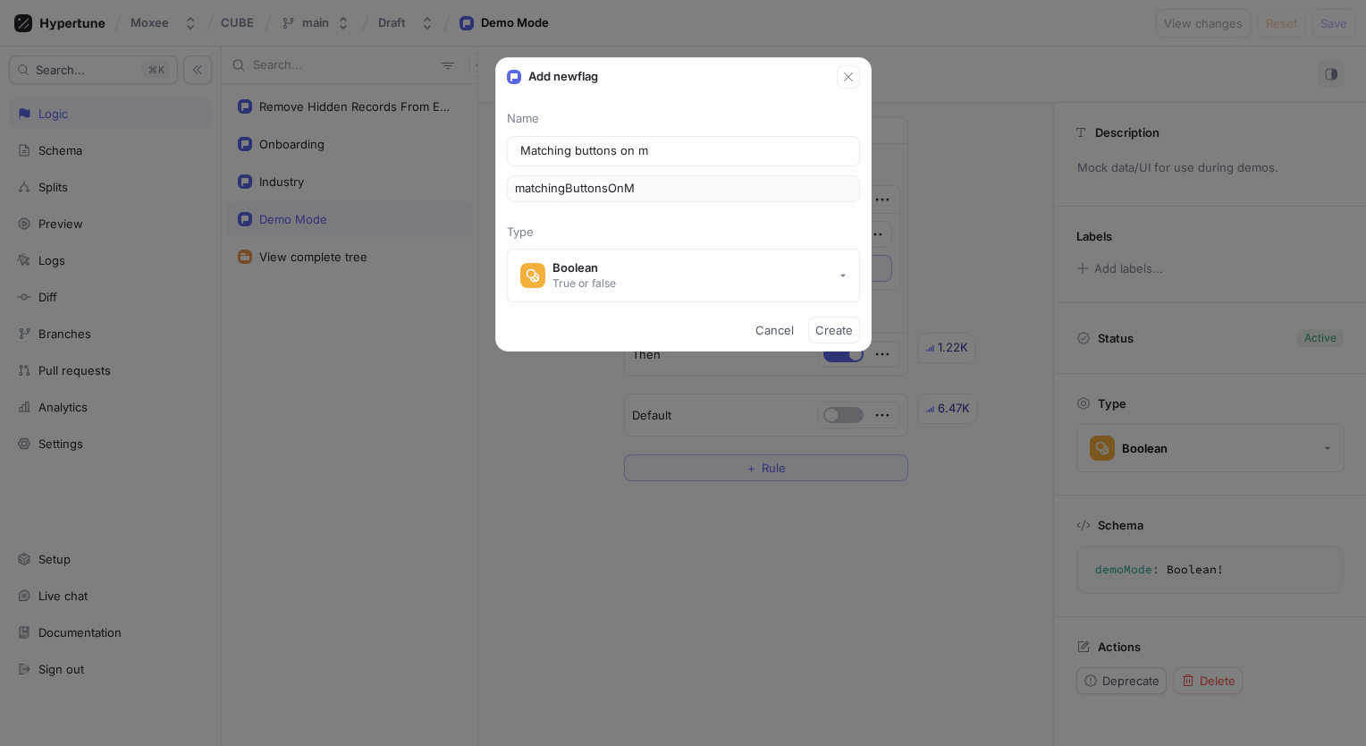
type input "matchingButtonsOnMa"
type input "Matching buttons on mat"
type input "matchingButtonsOnMat"
type input "Matching buttons on matc"
type input "matchingButtonsOnMatc"
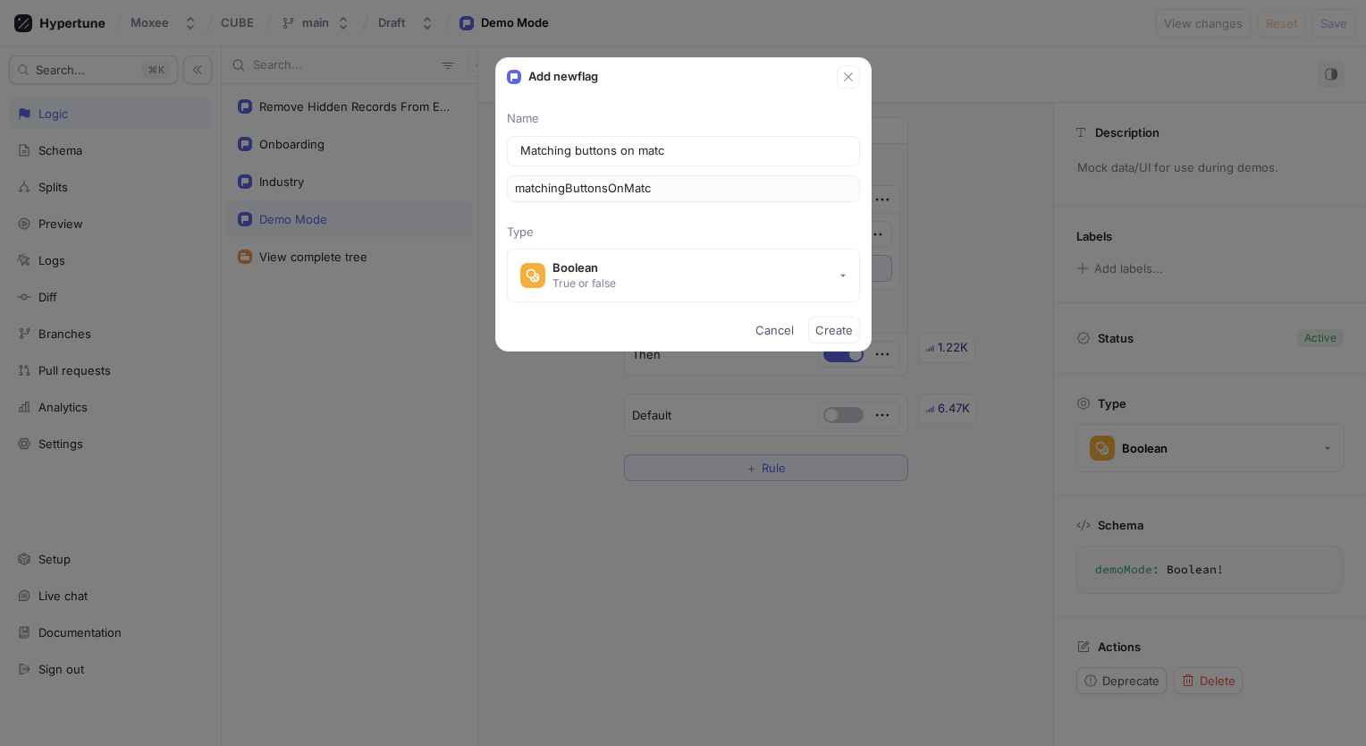
type input "Matching buttons on match"
type input "matchingButtonsOnMatch"
type input "Matching buttons on matchi"
type input "matchingButtonsOnMatchi"
type input "Matching buttons on matchin"
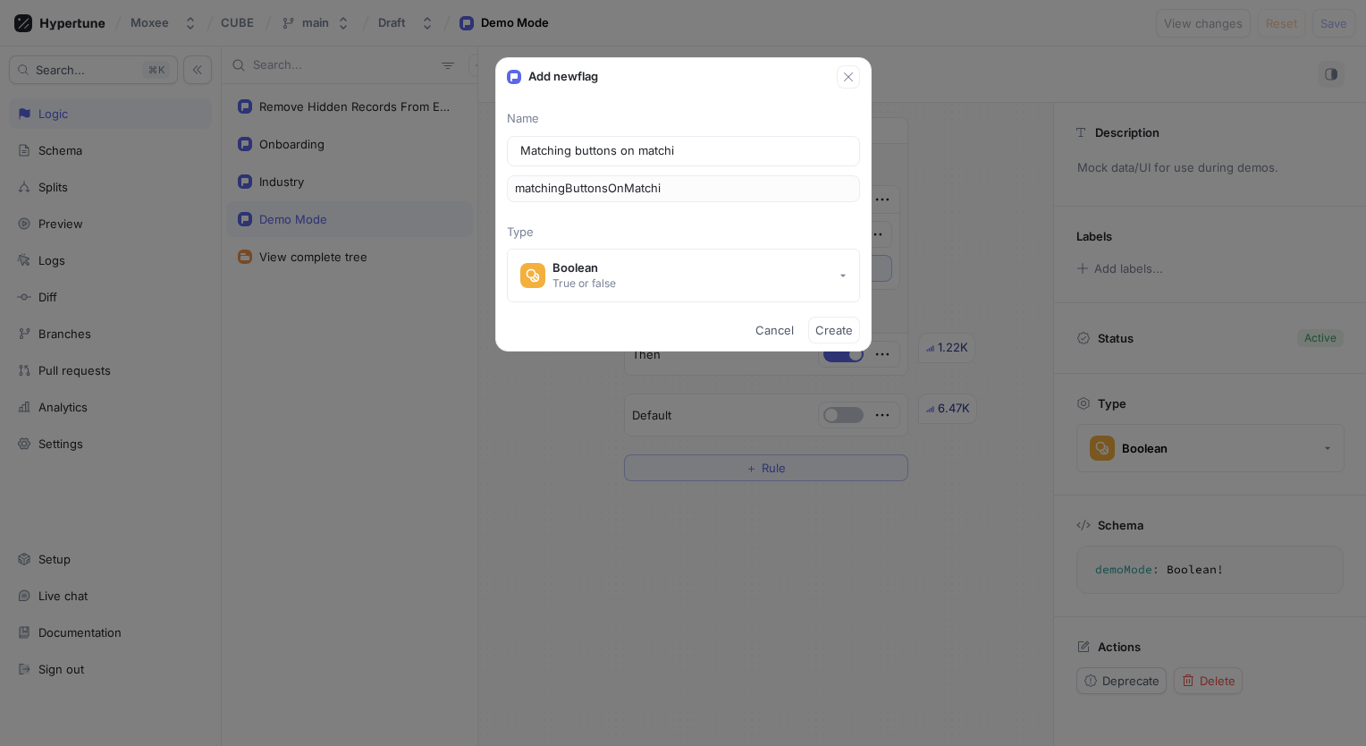
type input "matchingButtonsOnMatchin"
type input "Matching buttons on matching"
type input "matchingButtonsOnMatching"
type input "Matching buttons on matching f"
type input "matchingButtonsOnMatchingF"
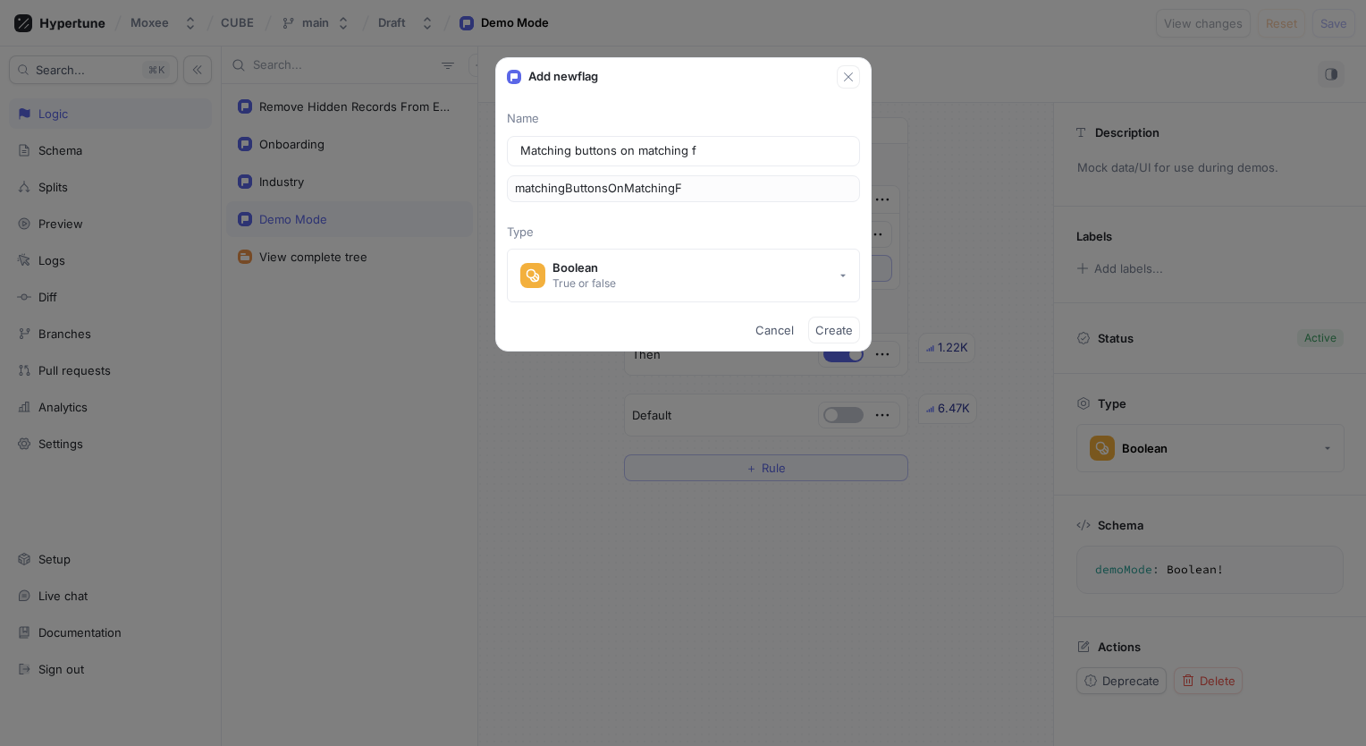
type input "Matching buttons on matching fe"
type input "matchingButtonsOnMatchingFe"
type input "Matching buttons on matching fee"
type input "matchingButtonsOnMatchingFee"
type input "Matching buttons on matching feed"
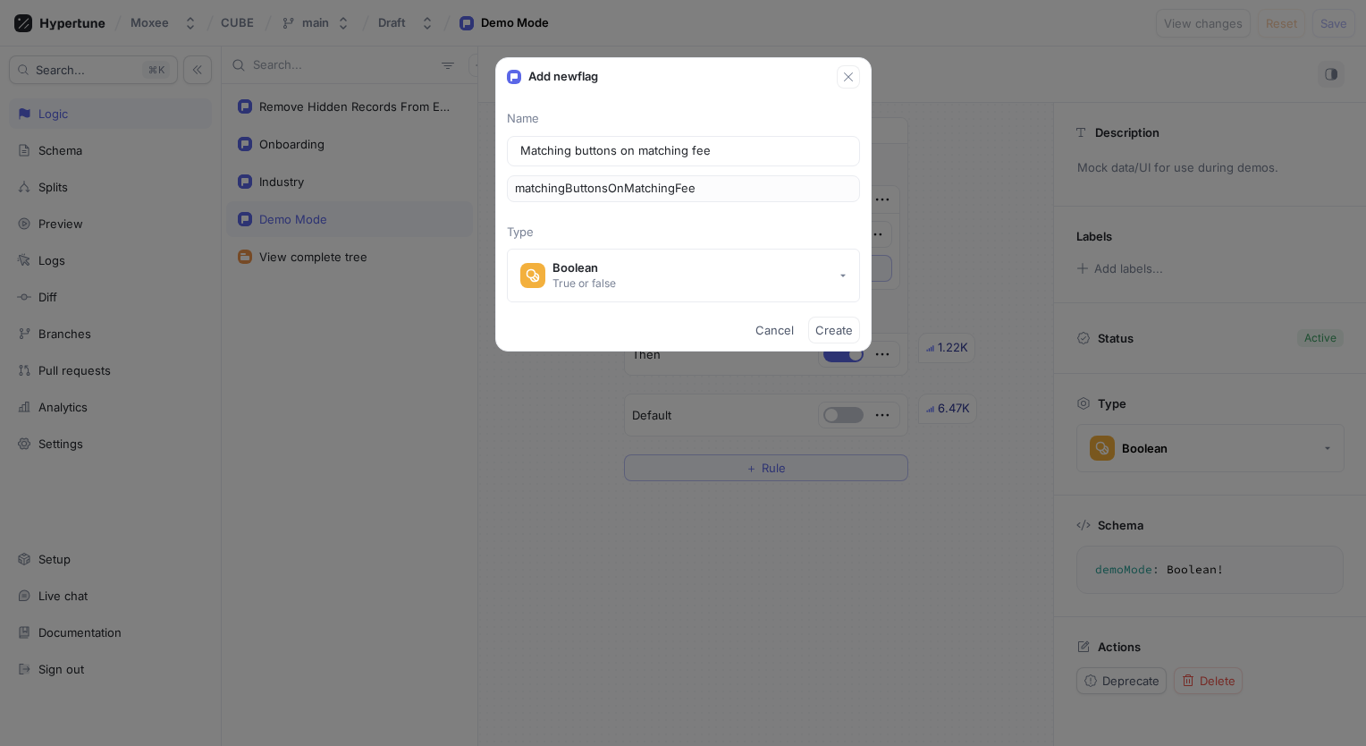
type input "matchingButtonsOnMatchingFeed"
type input "Matching buttons on matching feed"
click at [831, 334] on span "Create" at bounding box center [834, 330] width 38 height 11
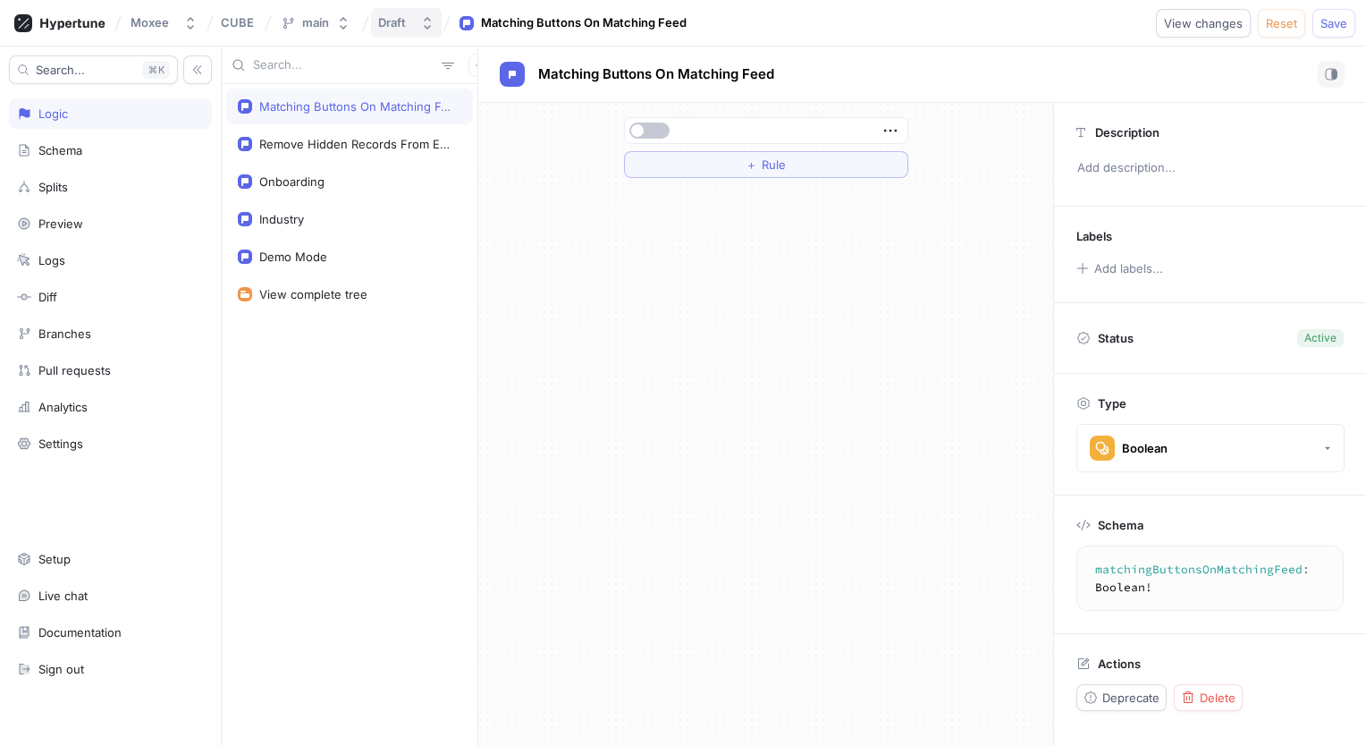
click at [425, 25] on icon "button" at bounding box center [428, 23] width 7 height 13
click at [413, 402] on div "Matching Buttons On Matching Feed Remove Hidden Records From Export Onboarding …" at bounding box center [350, 415] width 256 height 662
click at [1140, 270] on button "Add labels..." at bounding box center [1119, 268] width 98 height 23
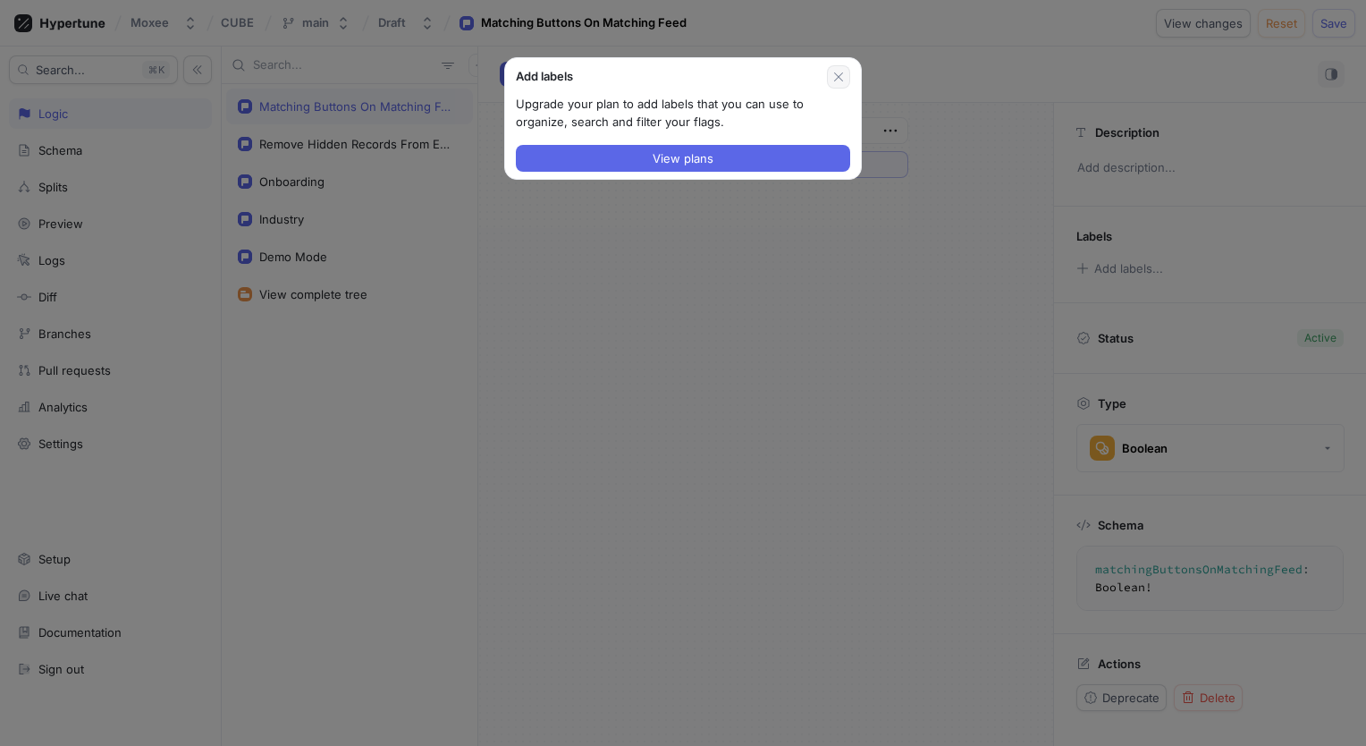
click at [842, 80] on icon "button" at bounding box center [838, 76] width 9 height 9
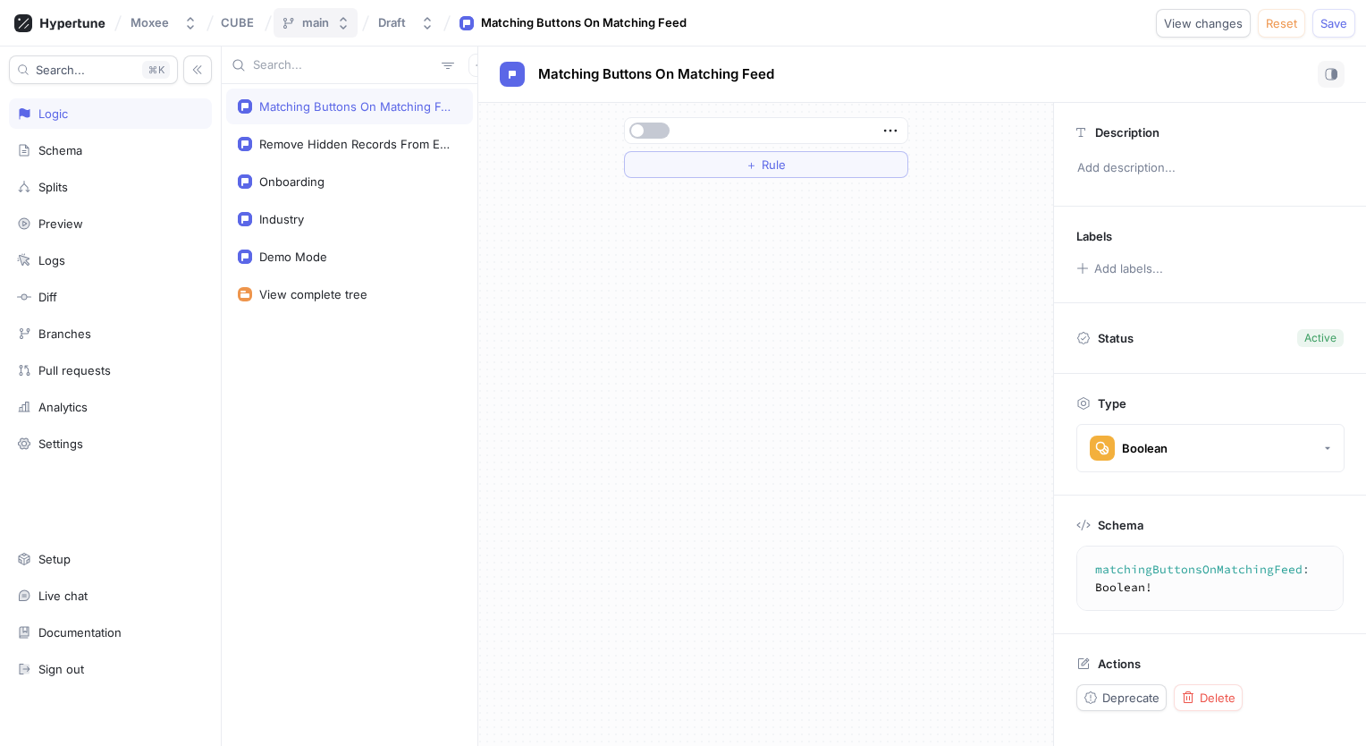
click at [349, 23] on icon "button" at bounding box center [343, 23] width 14 height 14
click at [349, 24] on icon "button" at bounding box center [343, 23] width 14 height 14
